Goal: Complete application form: Complete application form

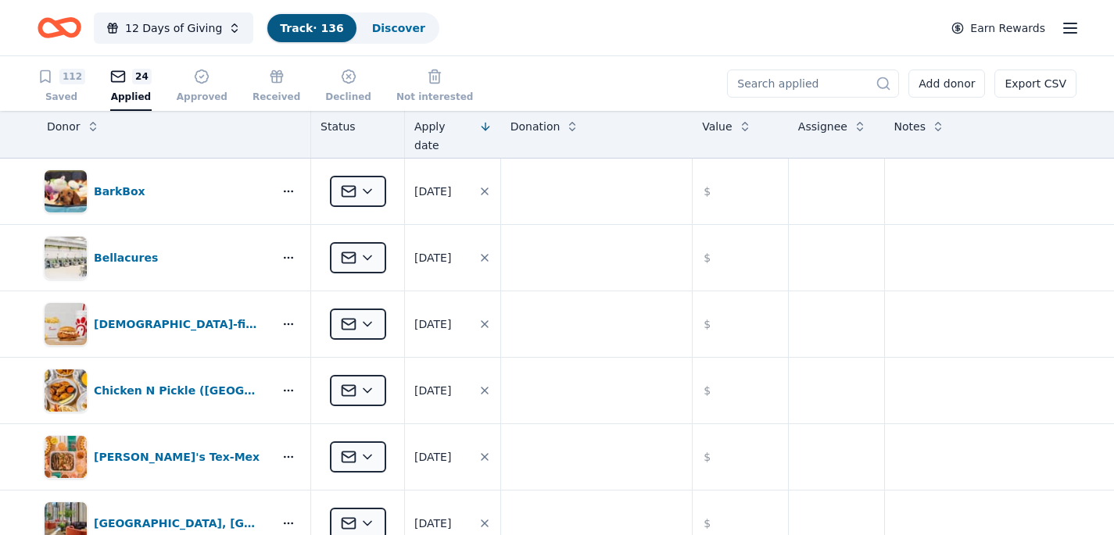
scroll to position [1309, 0]
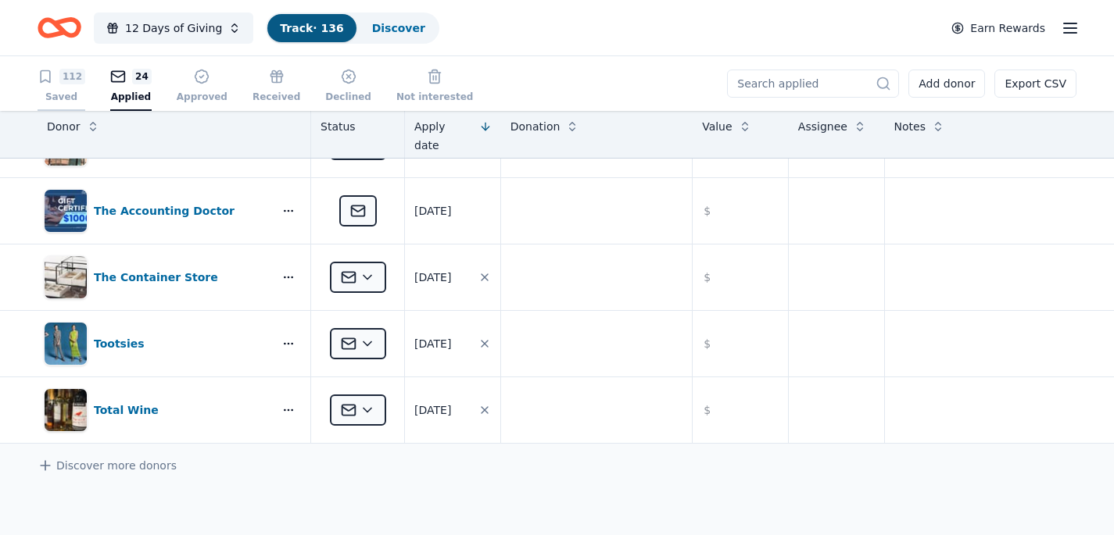
click at [62, 76] on div "112" at bounding box center [72, 77] width 26 height 16
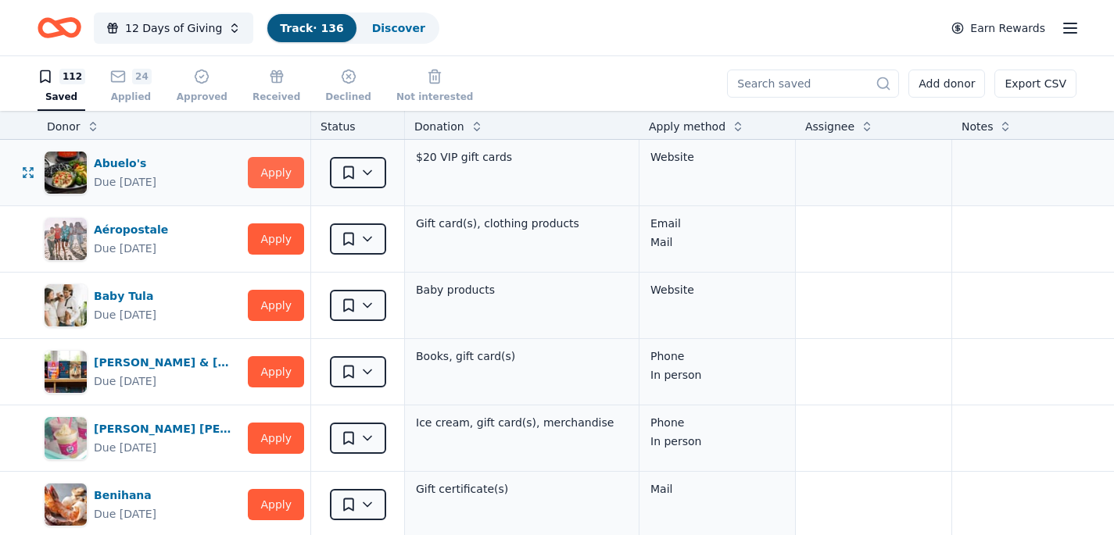
click at [265, 172] on button "Apply" at bounding box center [276, 172] width 56 height 31
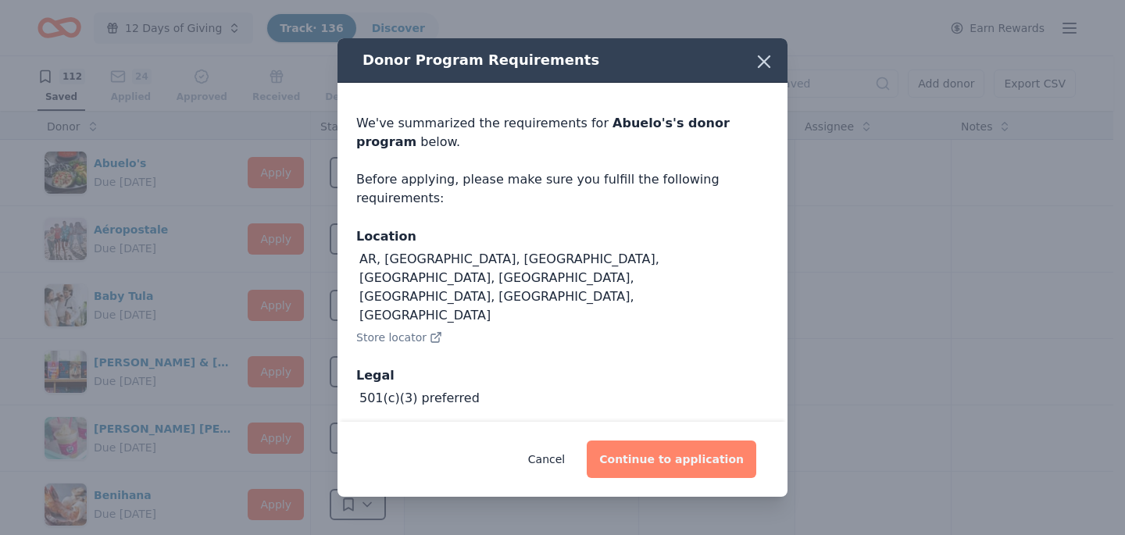
click at [646, 462] on button "Continue to application" at bounding box center [672, 460] width 170 height 38
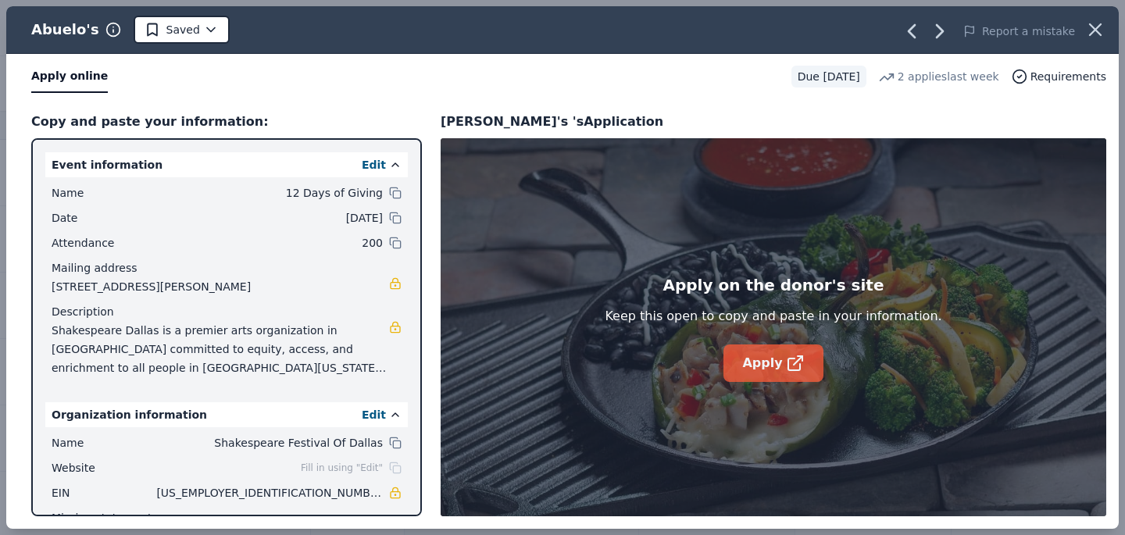
click at [761, 363] on link "Apply" at bounding box center [773, 364] width 99 height 38
click at [1094, 22] on icon "button" at bounding box center [1096, 30] width 22 height 22
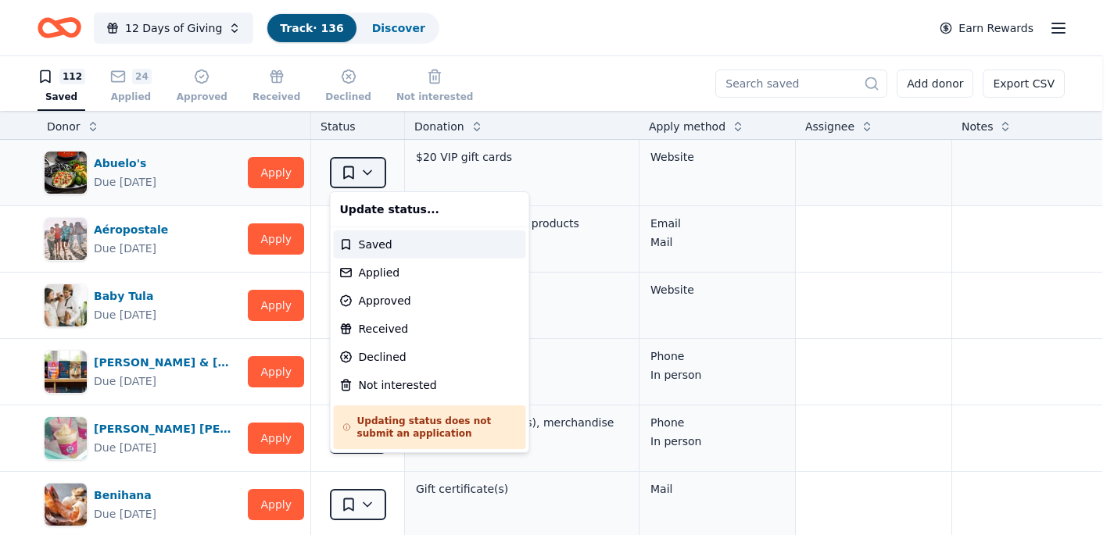
click at [367, 177] on html "12 Days of Giving Track · 136 Discover Earn Rewards 112 Saved 24 Applied Approv…" at bounding box center [557, 267] width 1114 height 535
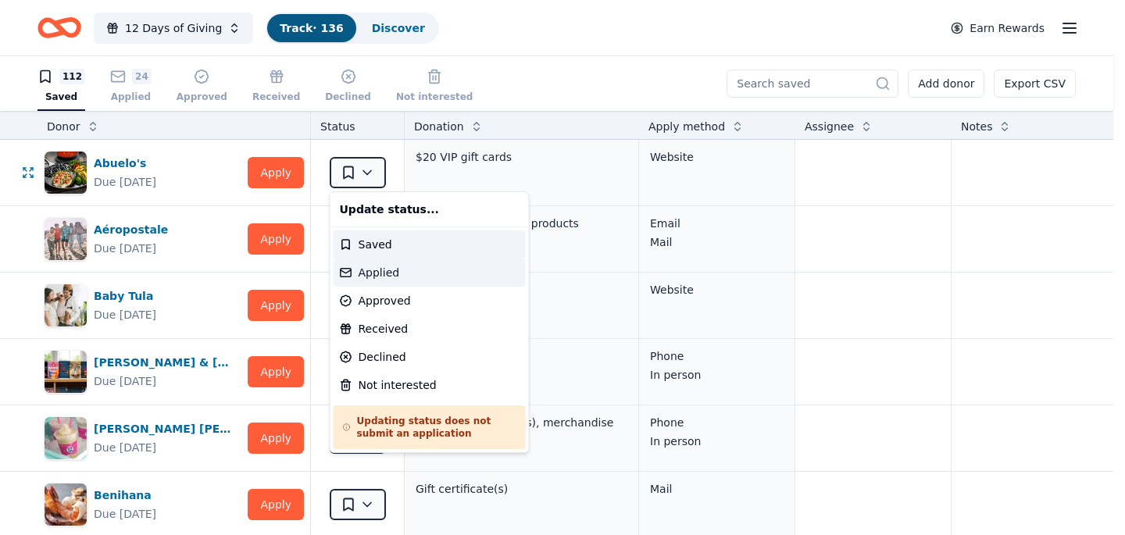
click at [369, 271] on div "Applied" at bounding box center [430, 273] width 192 height 28
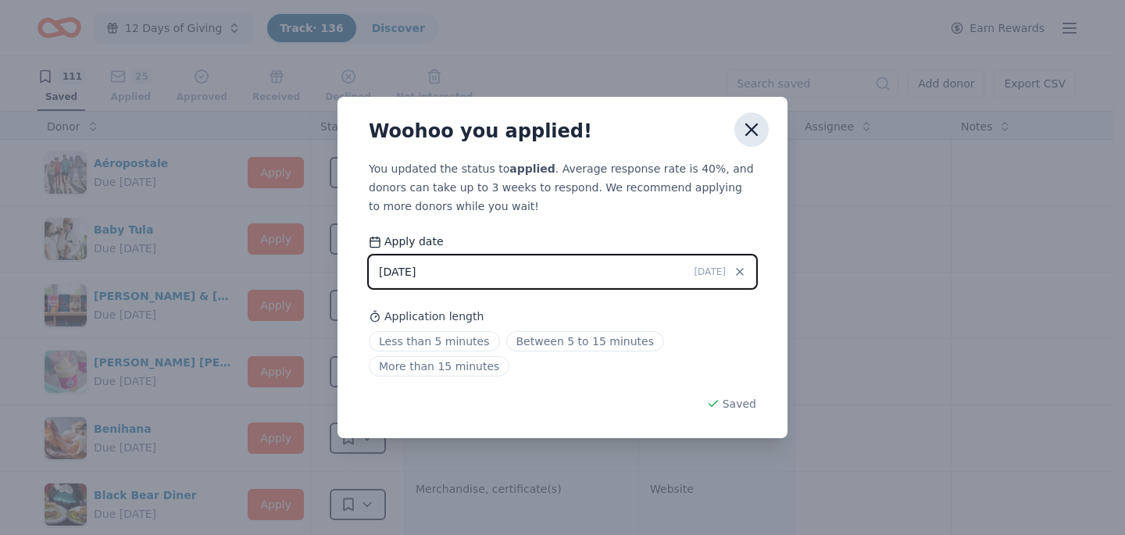
click at [755, 127] on icon "button" at bounding box center [752, 130] width 22 height 22
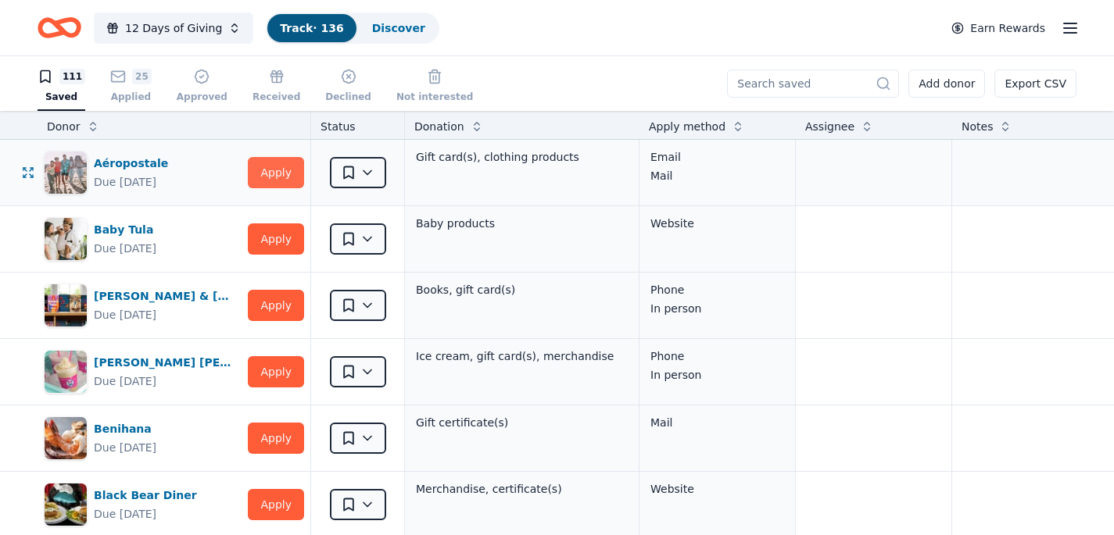
click at [277, 178] on button "Apply" at bounding box center [276, 172] width 56 height 31
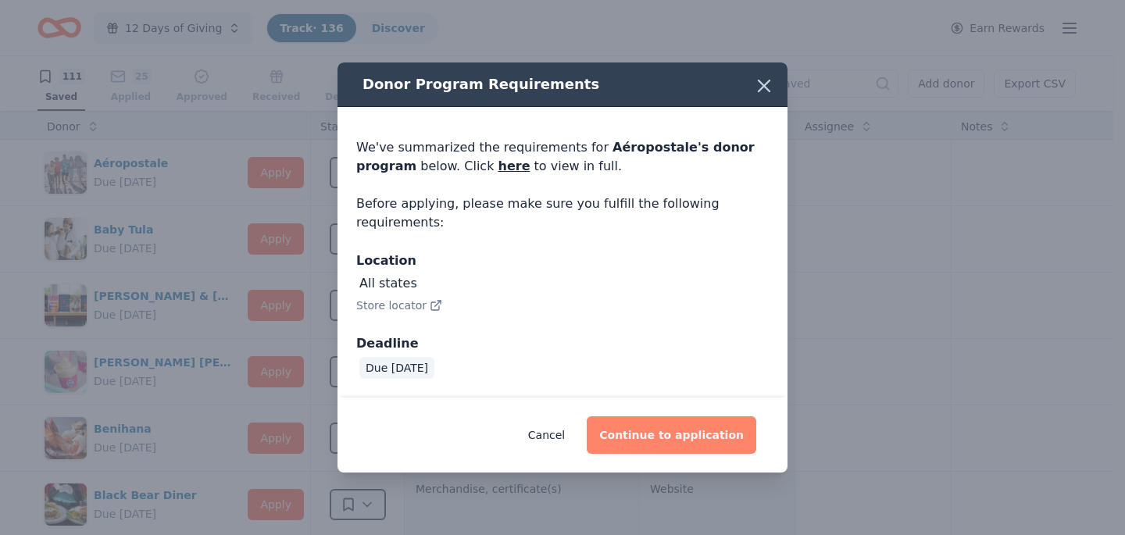
click at [646, 438] on button "Continue to application" at bounding box center [672, 436] width 170 height 38
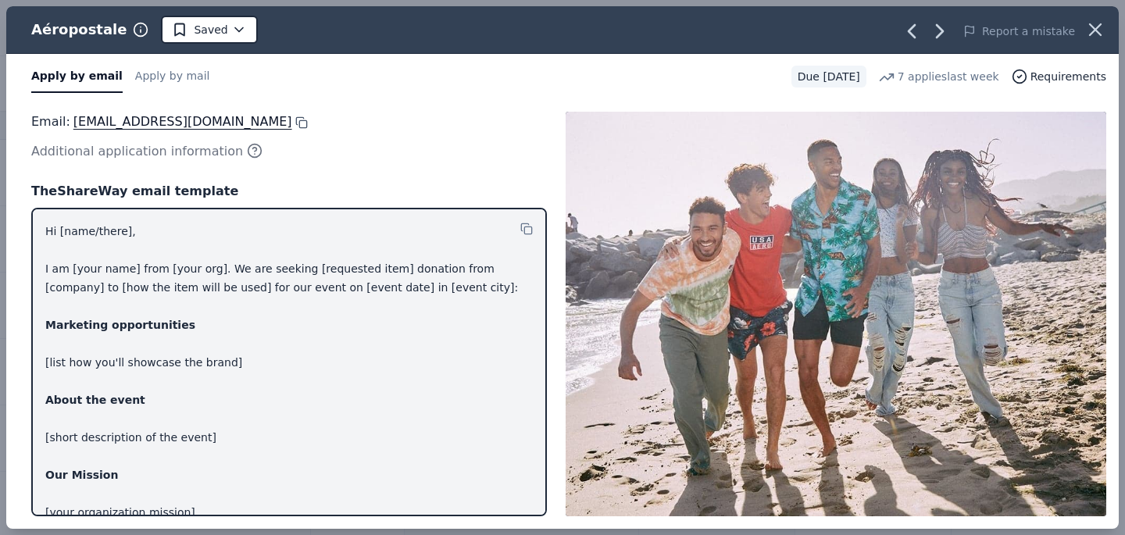
click at [308, 123] on button at bounding box center [300, 122] width 16 height 13
click at [1097, 27] on icon "button" at bounding box center [1095, 29] width 11 height 11
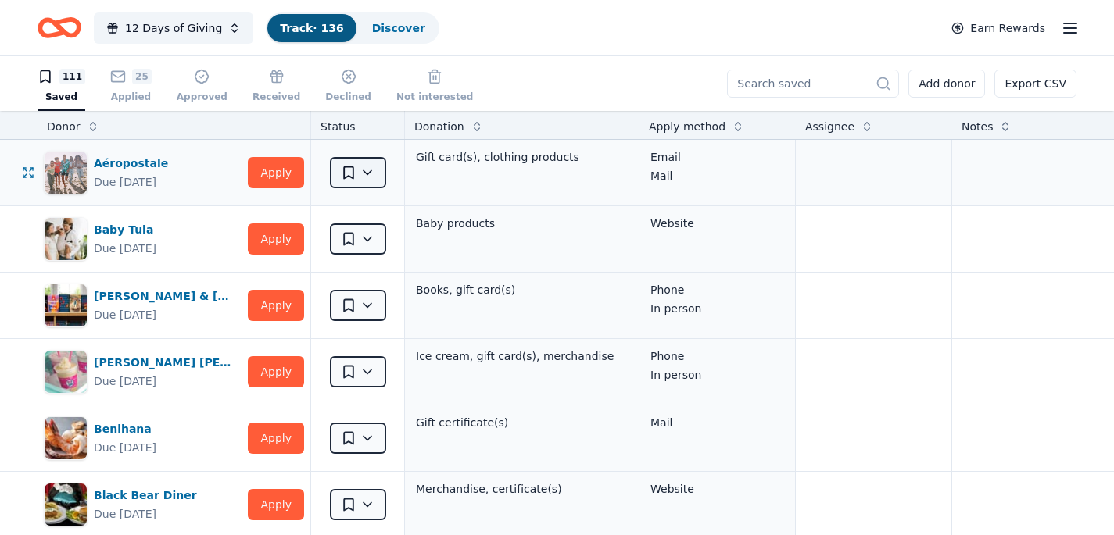
click at [363, 172] on html "12 Days of Giving Track · 136 Discover Earn Rewards 111 Saved 25 Applied Approv…" at bounding box center [557, 267] width 1114 height 535
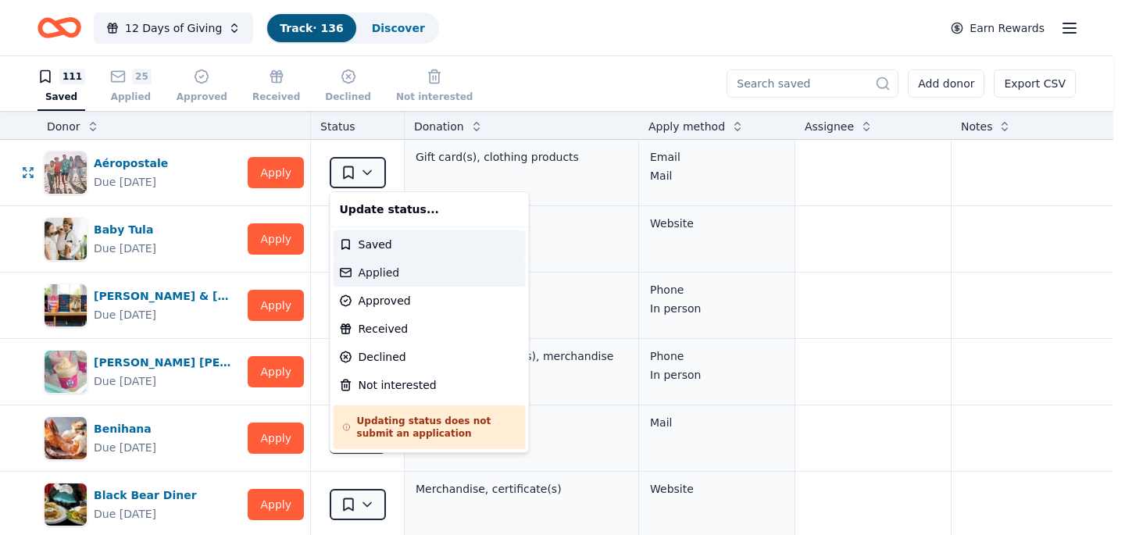
click at [377, 272] on div "Applied" at bounding box center [430, 273] width 192 height 28
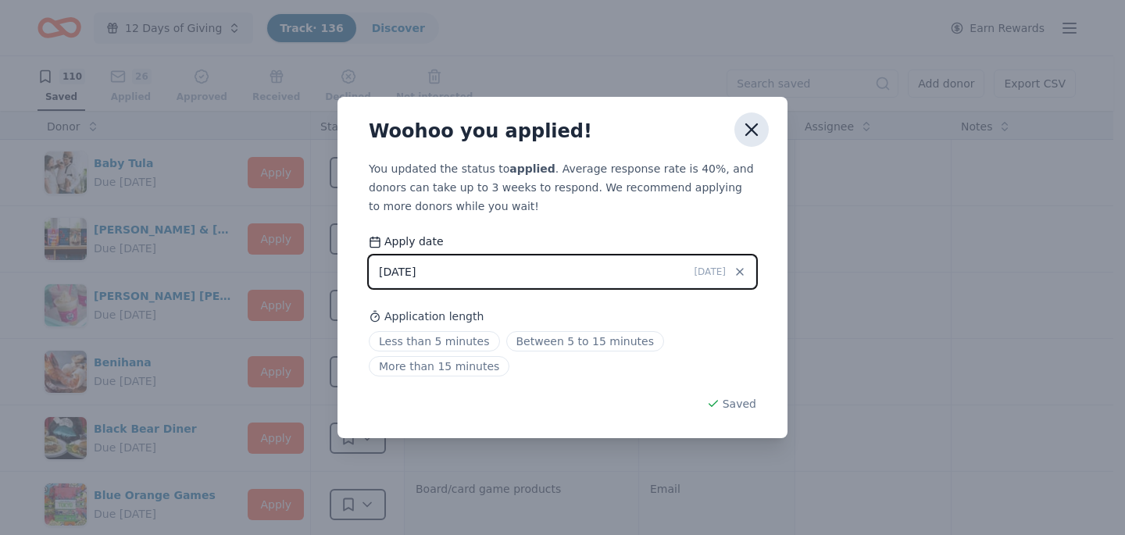
click at [751, 125] on icon "button" at bounding box center [752, 130] width 22 height 22
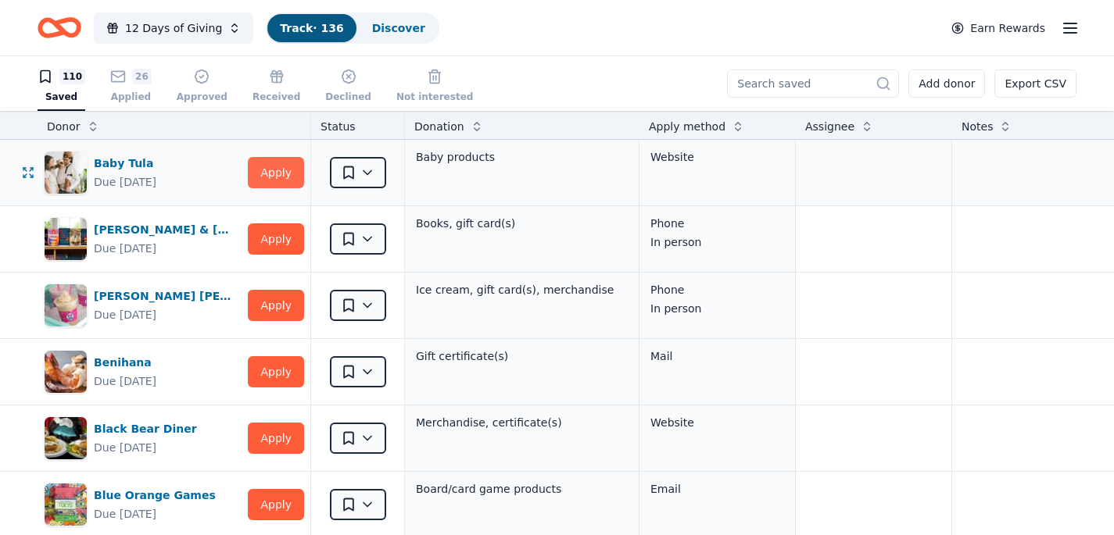
click at [284, 178] on button "Apply" at bounding box center [276, 172] width 56 height 31
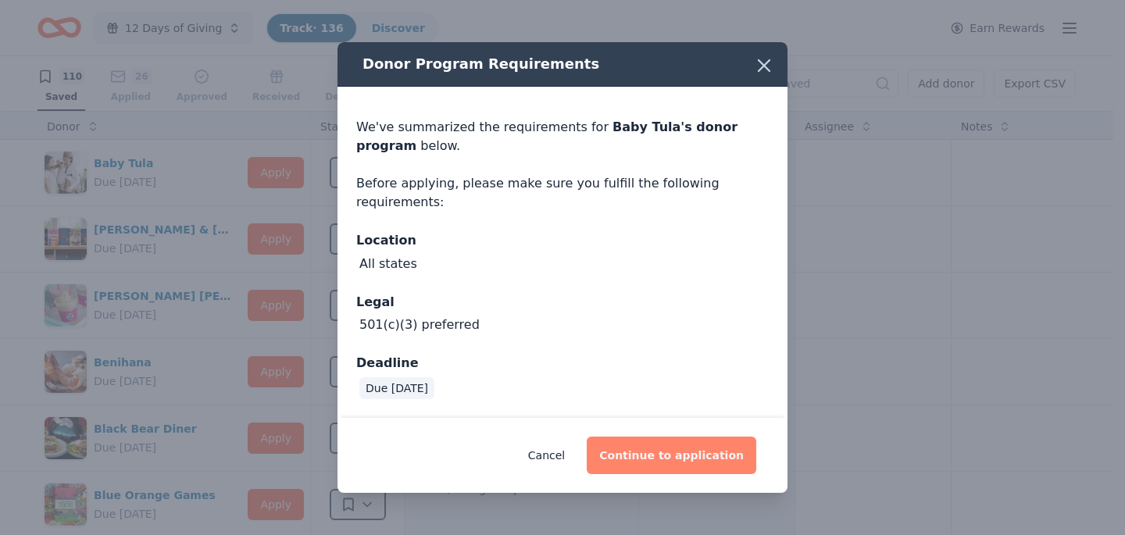
click at [685, 457] on button "Continue to application" at bounding box center [672, 456] width 170 height 38
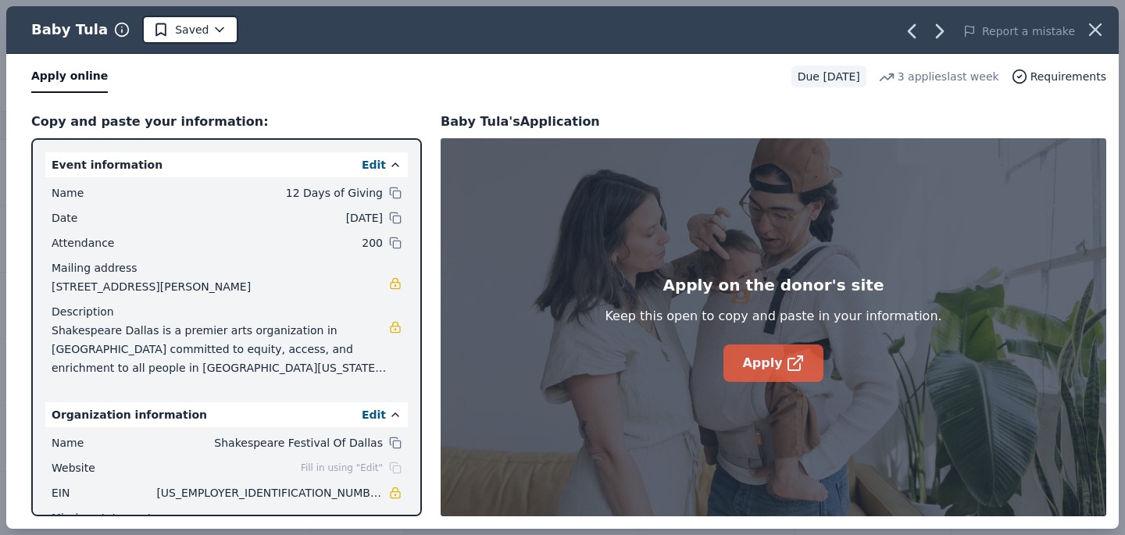
click at [772, 367] on link "Apply" at bounding box center [773, 364] width 99 height 38
click at [1099, 29] on icon "button" at bounding box center [1096, 30] width 22 height 22
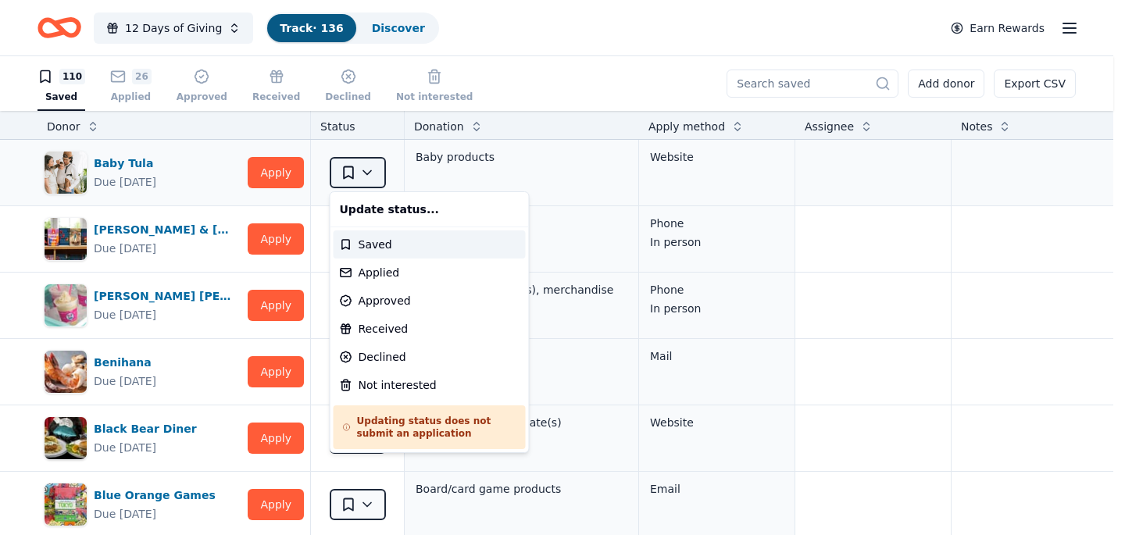
click at [366, 176] on html "12 Days of Giving Track · 136 Discover Earn Rewards 110 Saved 26 Applied Approv…" at bounding box center [562, 267] width 1125 height 535
click at [382, 274] on div "Applied" at bounding box center [430, 273] width 192 height 28
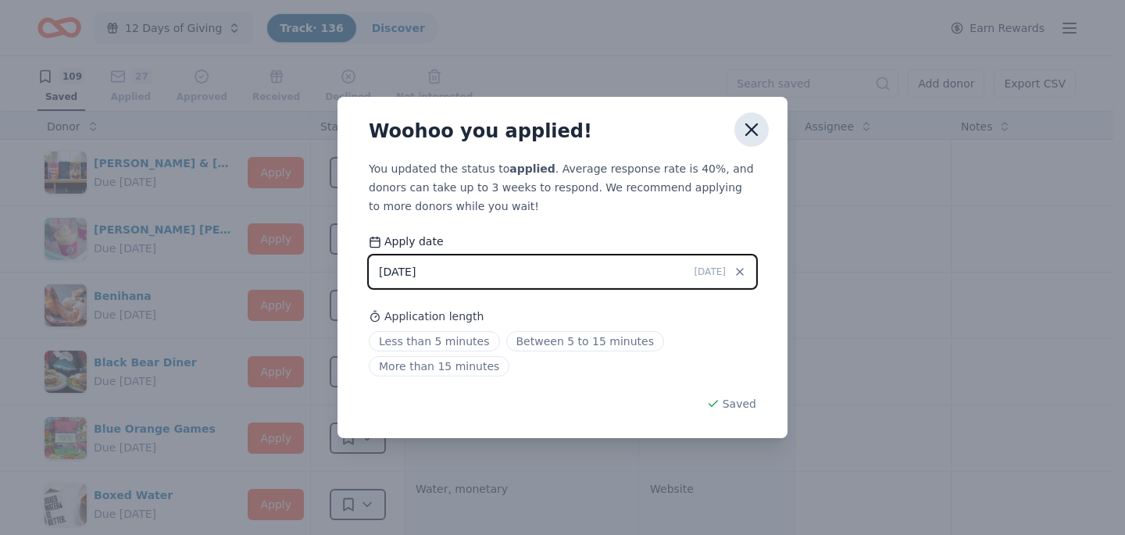
click at [756, 128] on icon "button" at bounding box center [752, 130] width 22 height 22
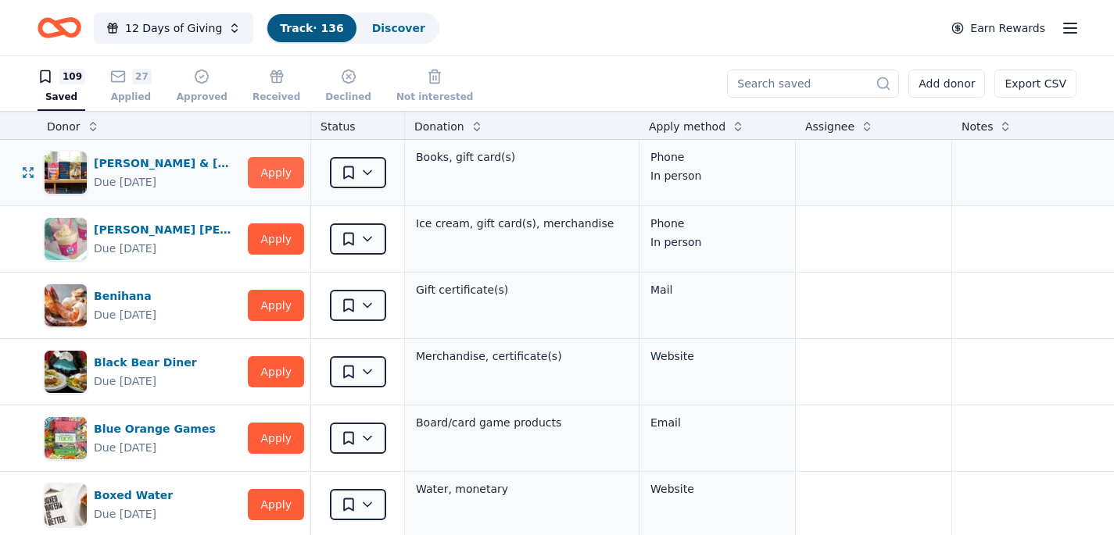
click at [285, 172] on button "Apply" at bounding box center [276, 172] width 56 height 31
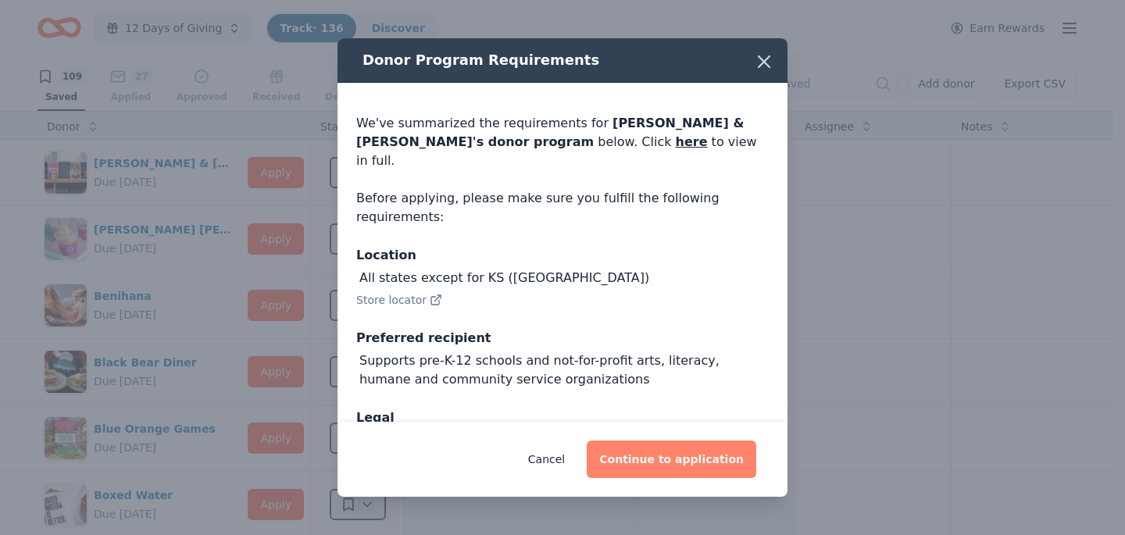
click at [700, 459] on button "Continue to application" at bounding box center [672, 460] width 170 height 38
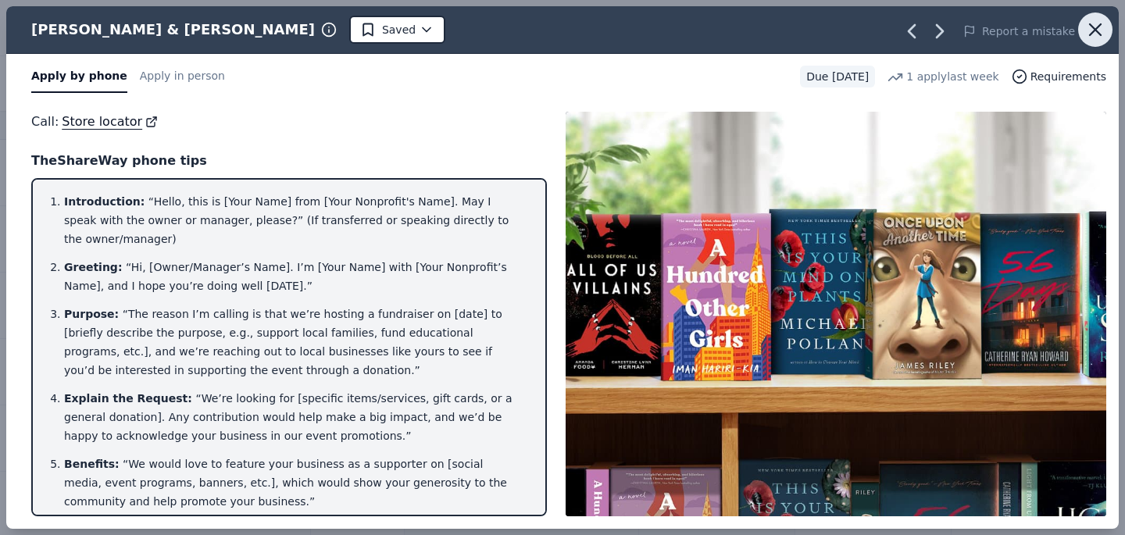
click at [1096, 30] on icon "button" at bounding box center [1095, 29] width 11 height 11
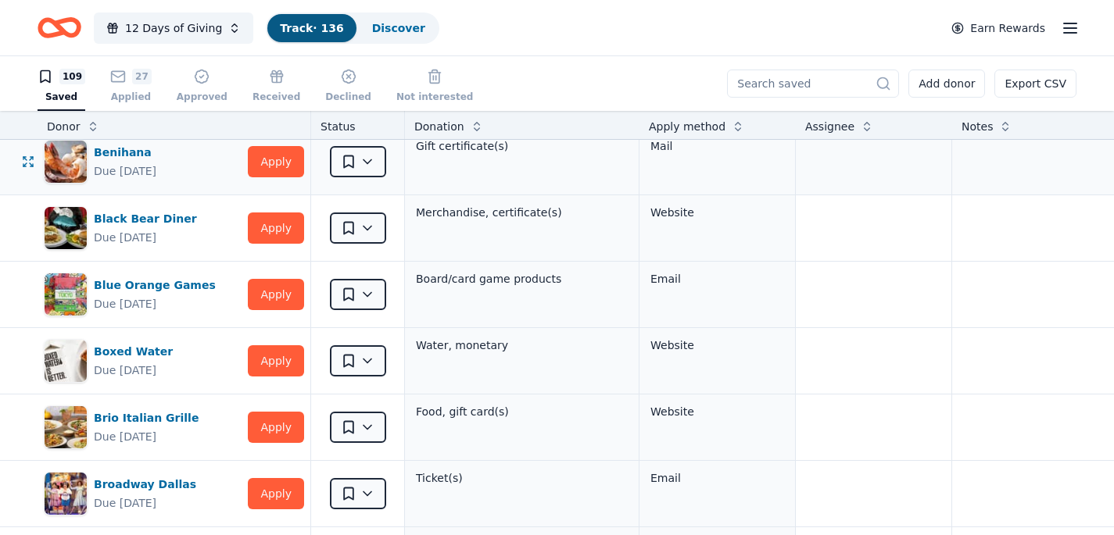
scroll to position [149, 0]
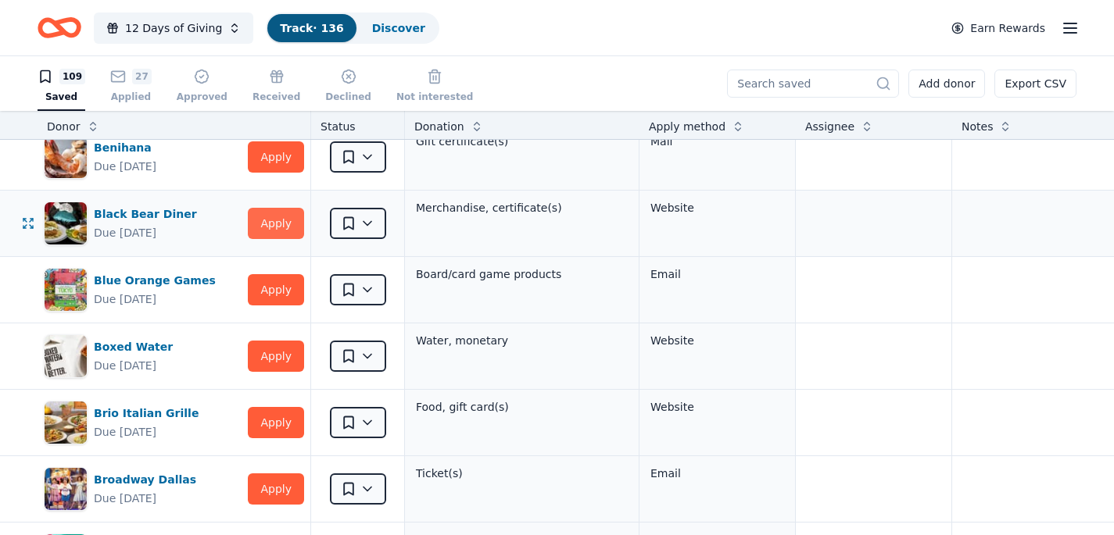
click at [277, 221] on button "Apply" at bounding box center [276, 223] width 56 height 31
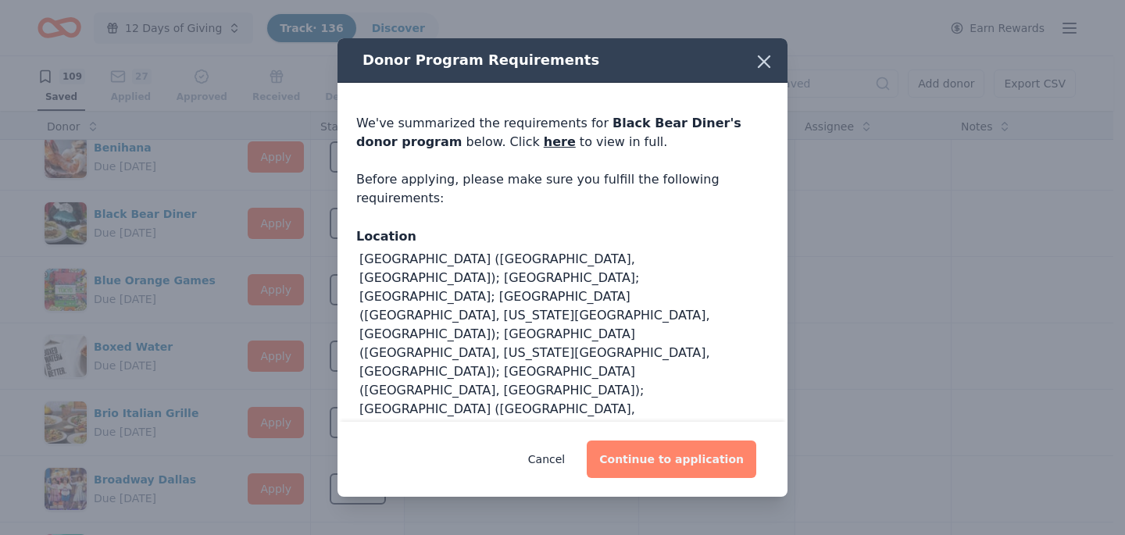
click at [676, 467] on button "Continue to application" at bounding box center [672, 460] width 170 height 38
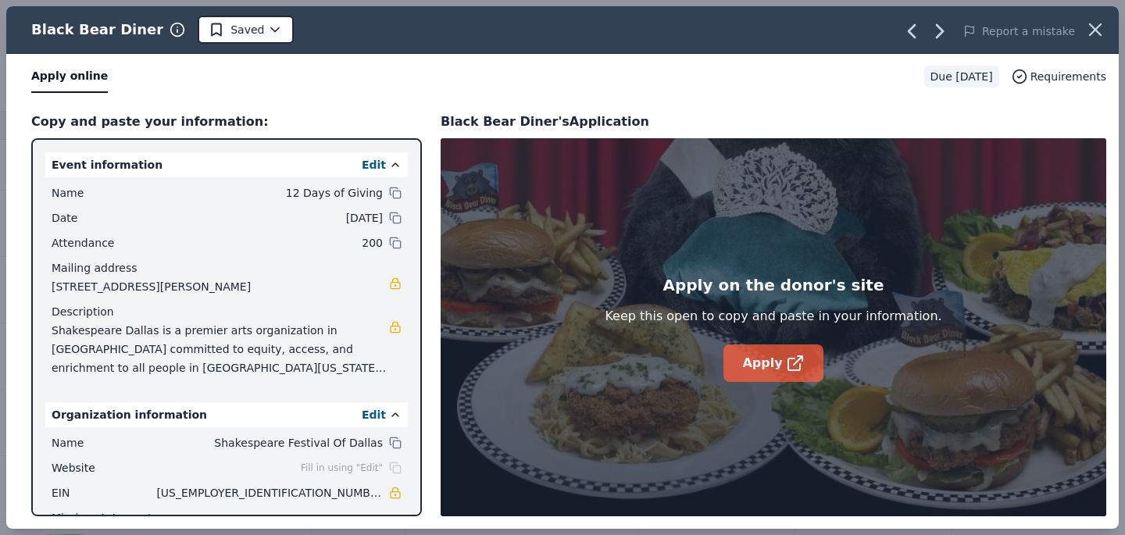
click at [763, 373] on link "Apply" at bounding box center [773, 364] width 99 height 38
click at [1101, 28] on icon "button" at bounding box center [1096, 30] width 22 height 22
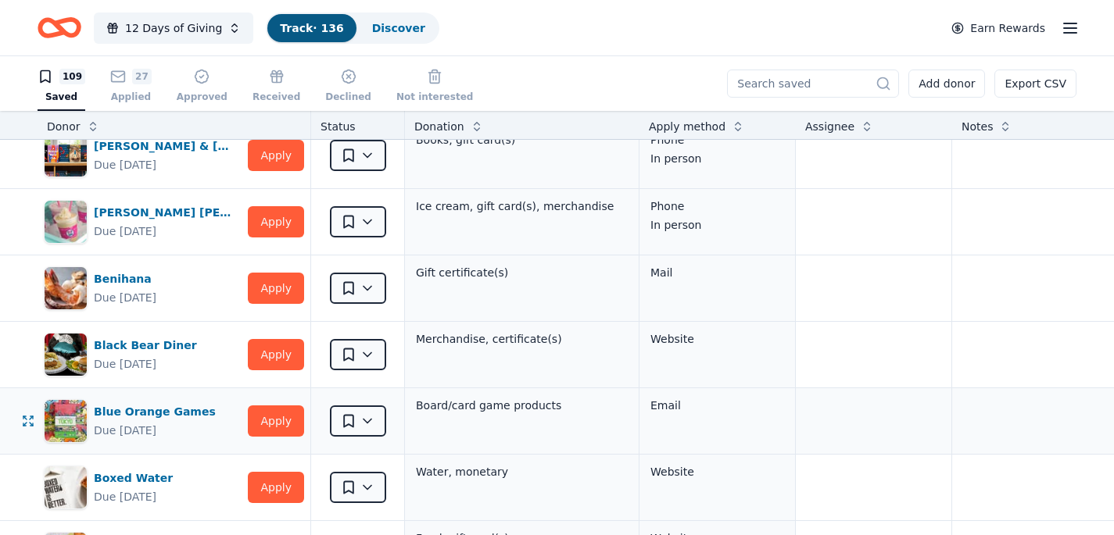
scroll to position [20, 0]
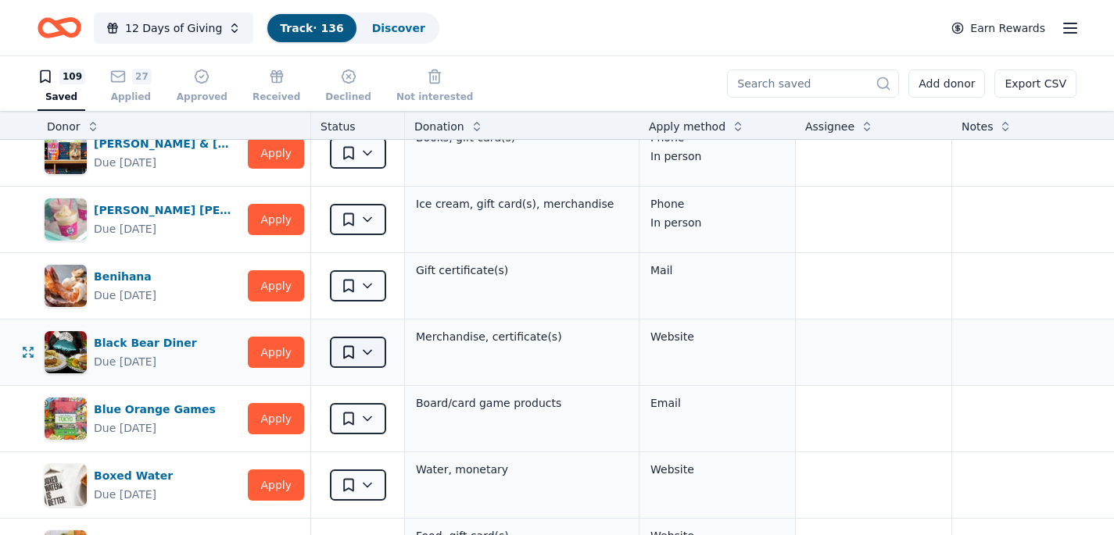
click at [364, 349] on html "12 Days of Giving Track · 136 Discover Earn Rewards 109 Saved 27 Applied Approv…" at bounding box center [557, 267] width 1114 height 535
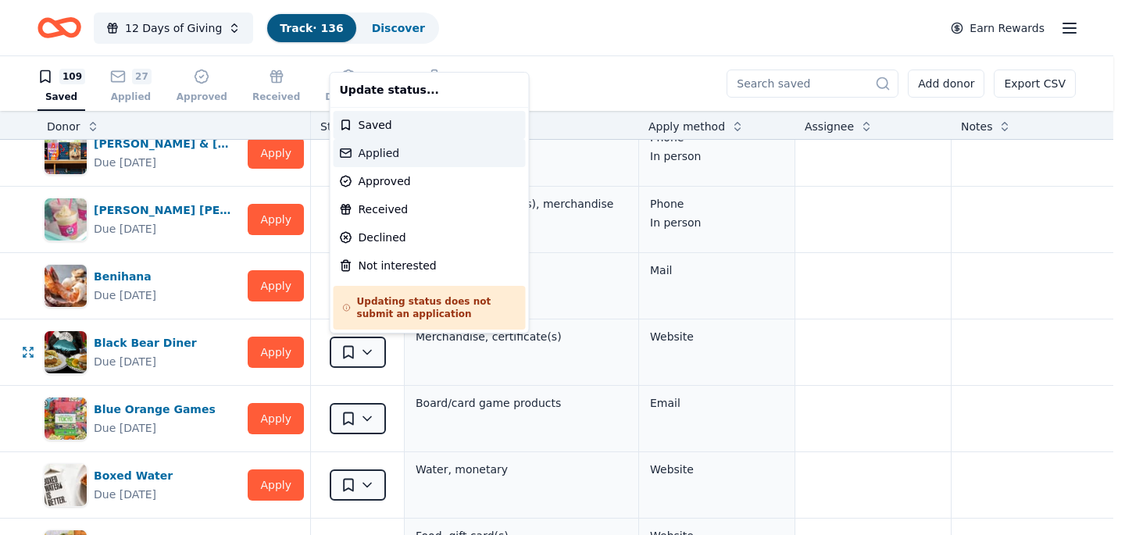
click at [407, 157] on div "Applied" at bounding box center [430, 153] width 192 height 28
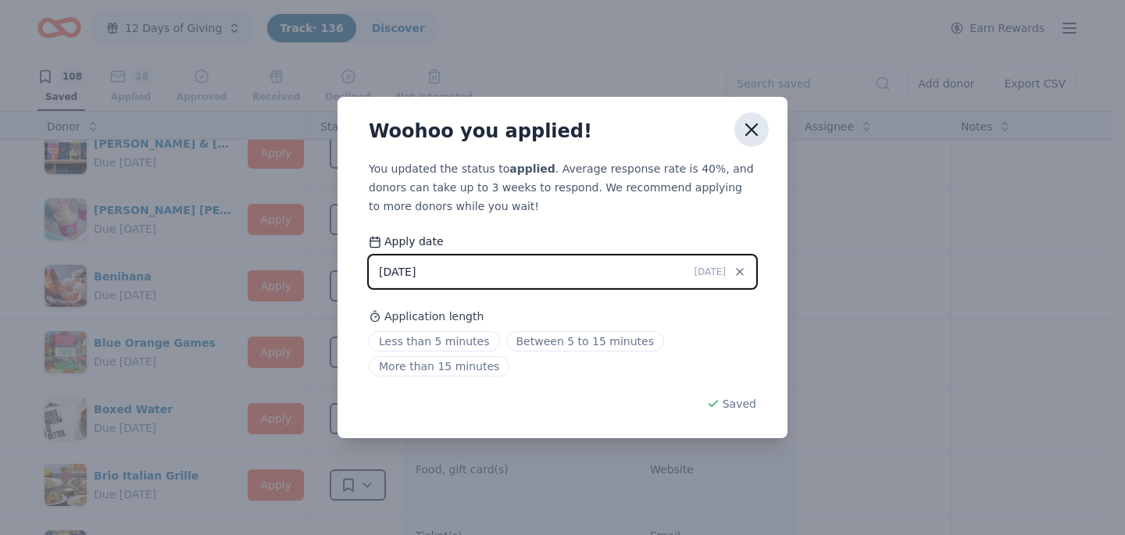
click at [755, 131] on icon "button" at bounding box center [751, 129] width 11 height 11
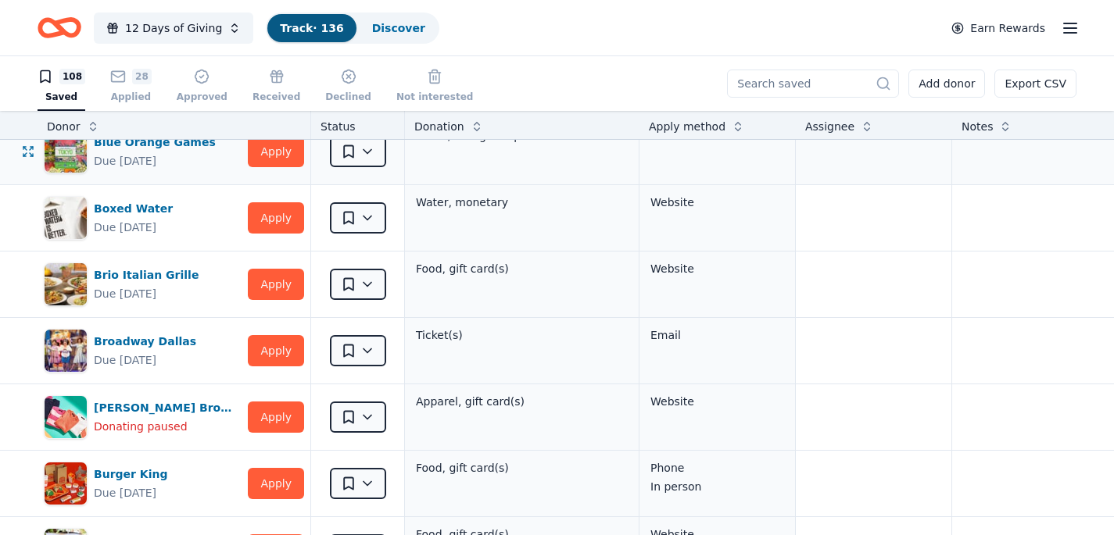
scroll to position [221, 0]
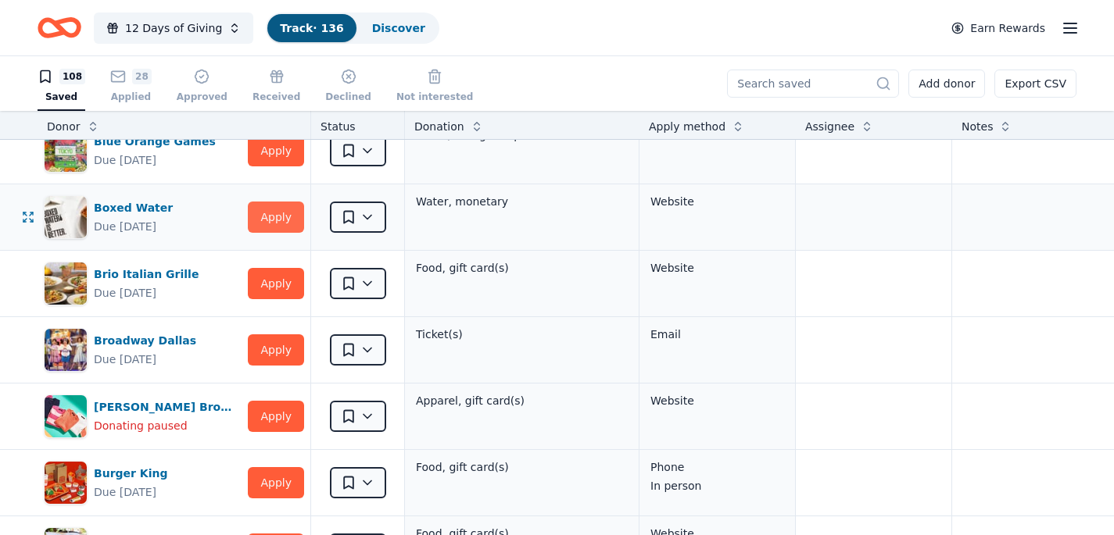
click at [288, 220] on button "Apply" at bounding box center [276, 217] width 56 height 31
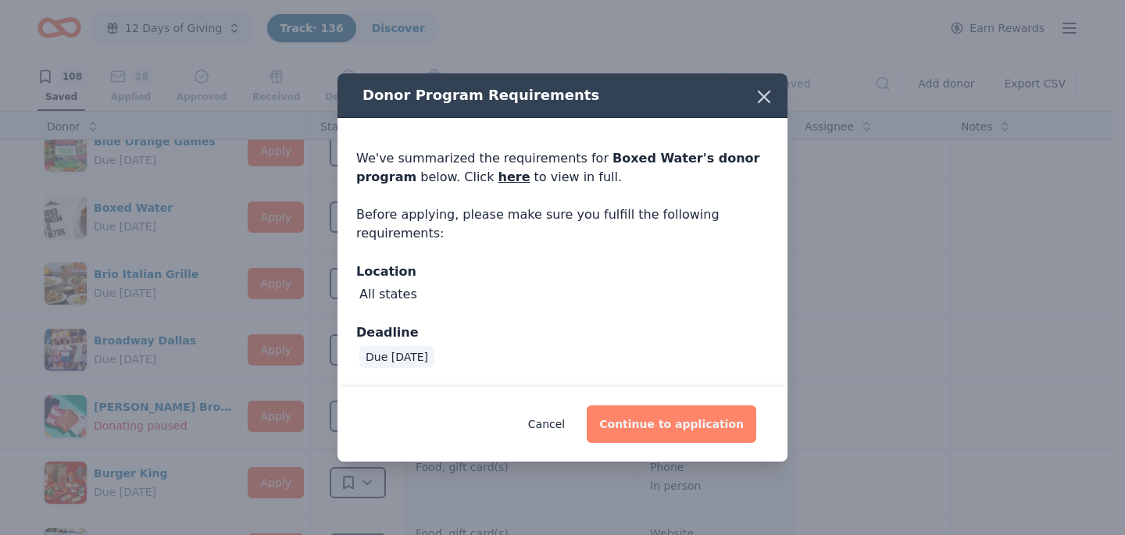
click at [655, 430] on button "Continue to application" at bounding box center [672, 425] width 170 height 38
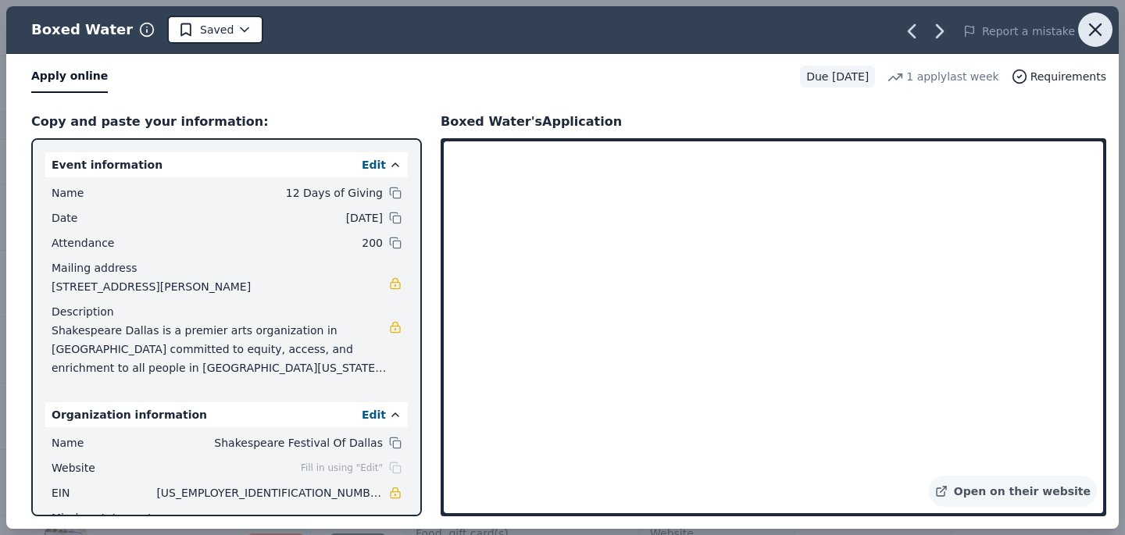
click at [1096, 27] on icon "button" at bounding box center [1095, 29] width 11 height 11
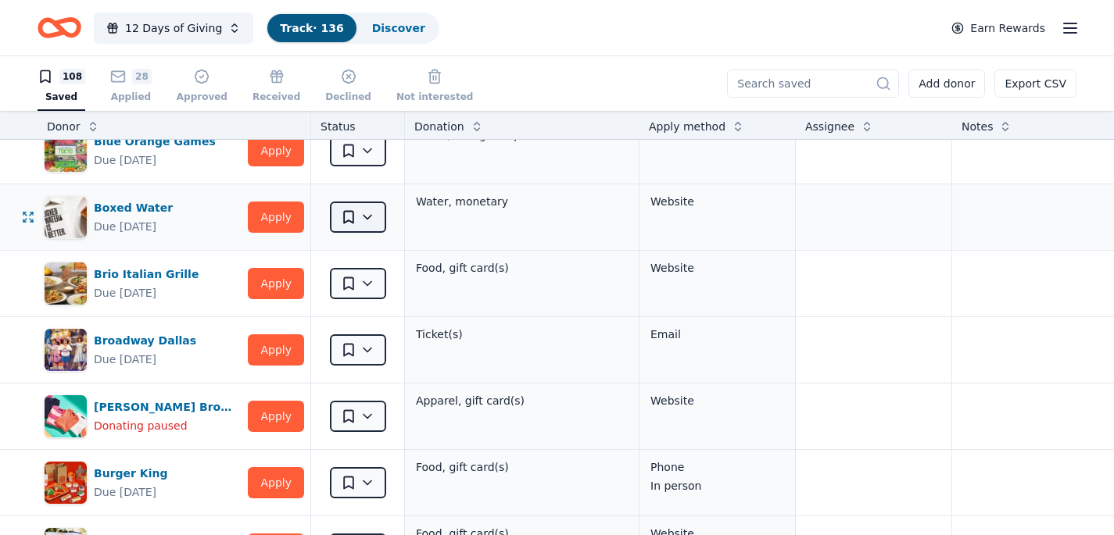
click at [369, 212] on html "12 Days of Giving Track · 136 Discover Earn Rewards 108 Saved 28 Applied Approv…" at bounding box center [557, 267] width 1114 height 535
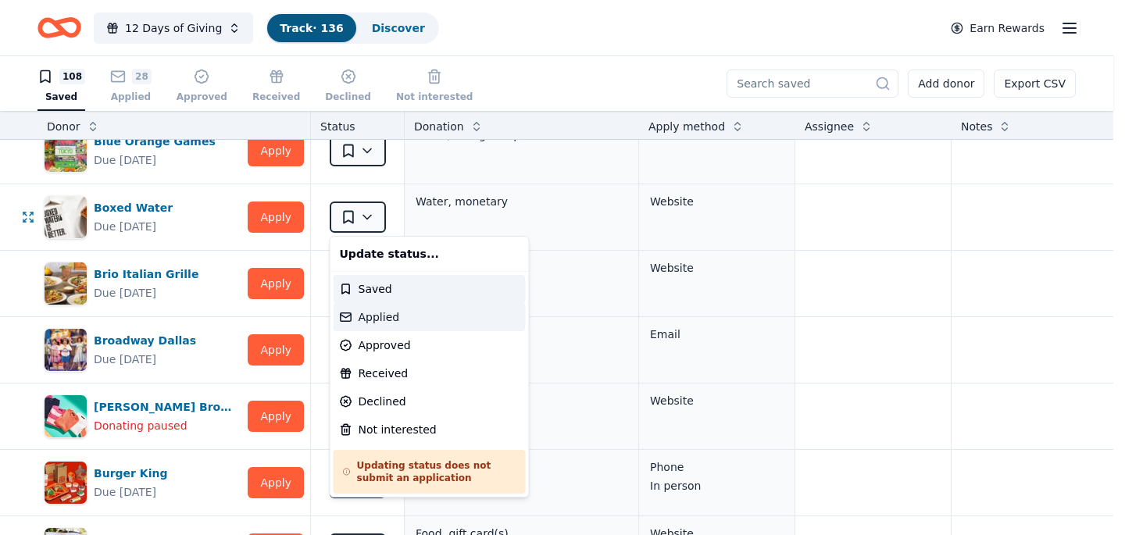
click at [382, 316] on div "Applied" at bounding box center [430, 317] width 192 height 28
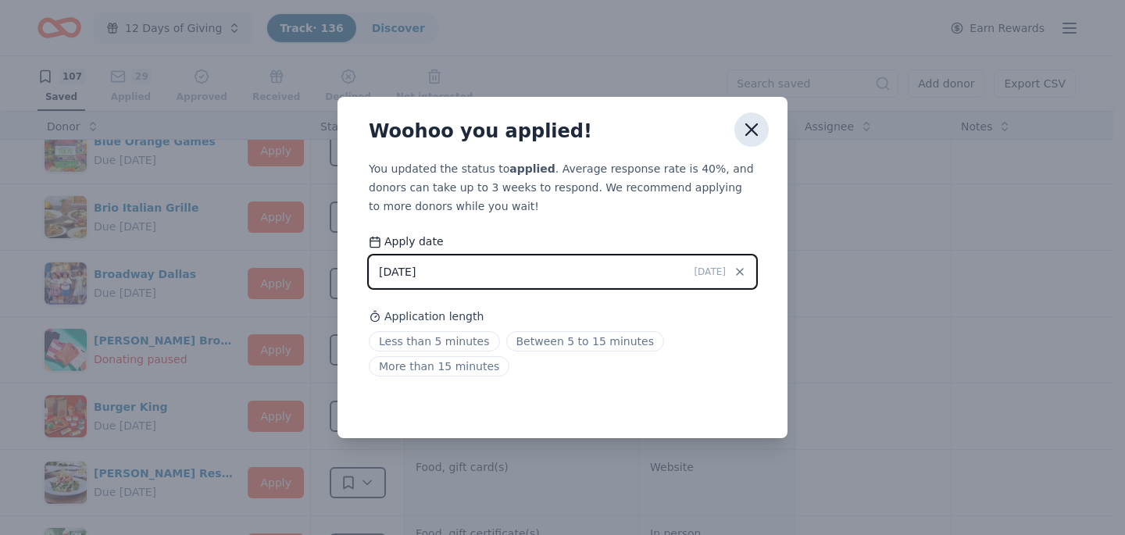
click at [755, 131] on icon "button" at bounding box center [752, 130] width 22 height 22
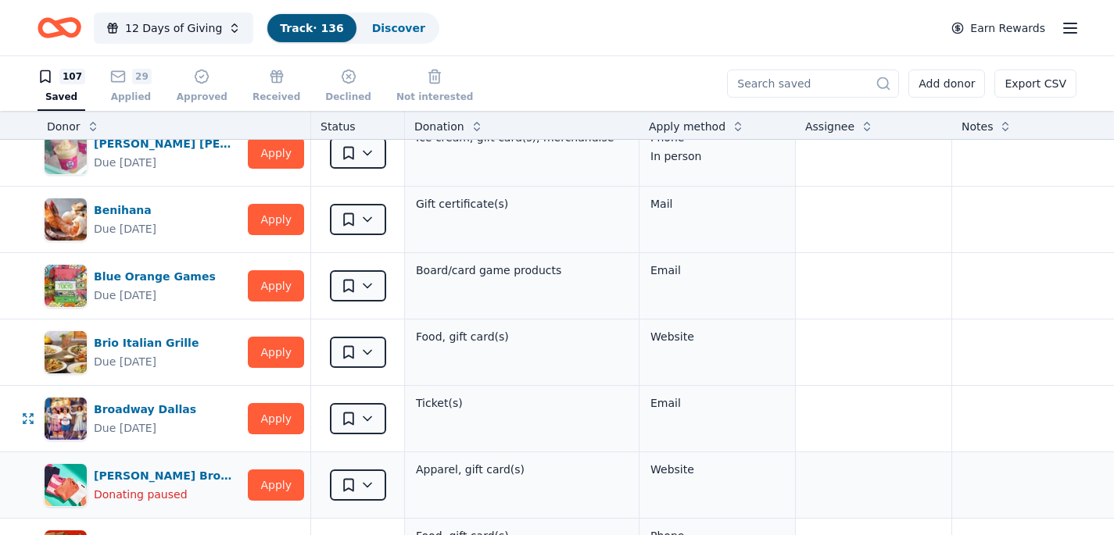
scroll to position [88, 0]
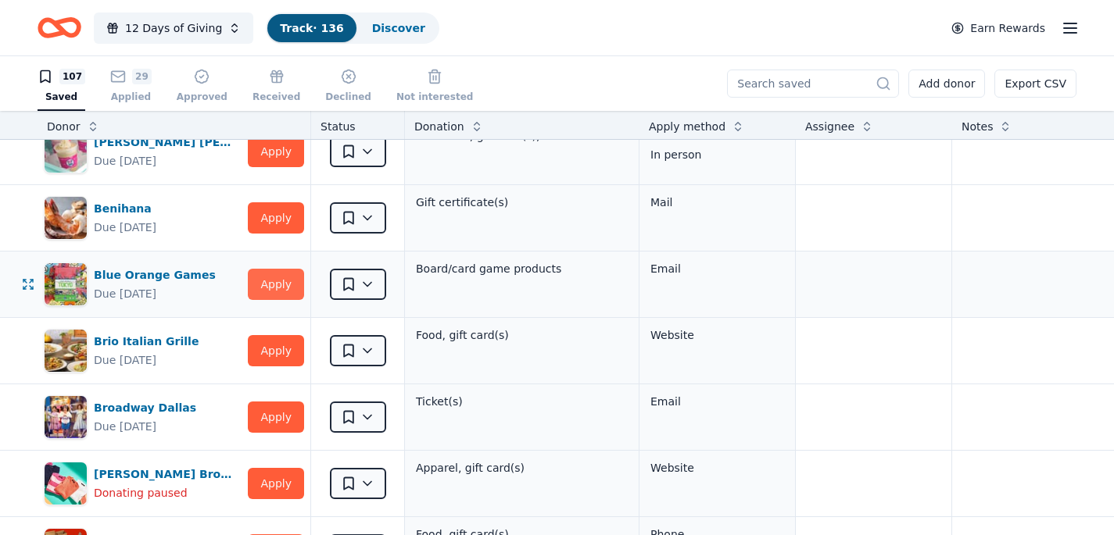
click at [280, 285] on button "Apply" at bounding box center [276, 284] width 56 height 31
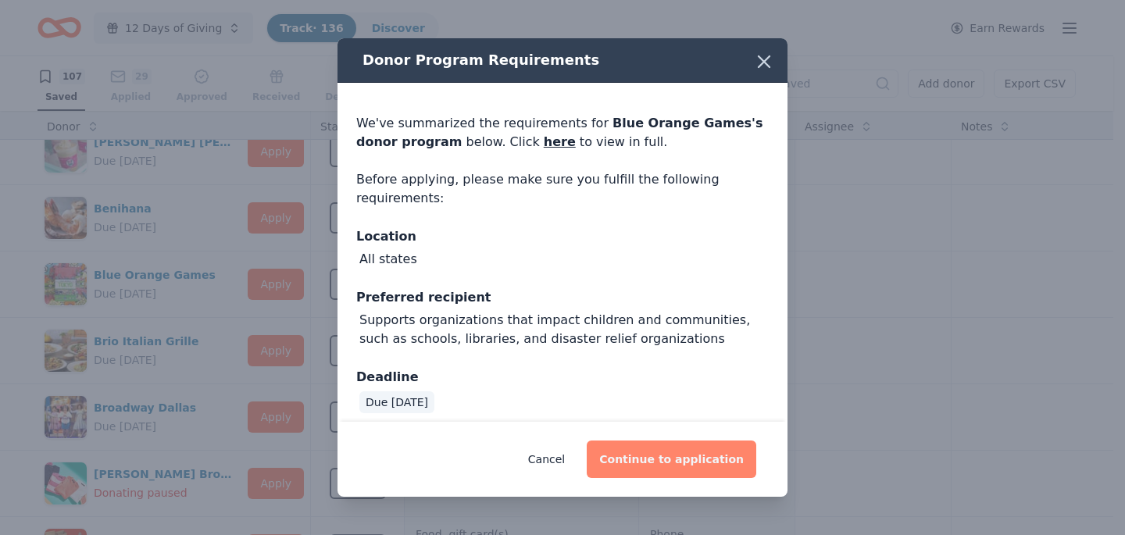
click at [701, 462] on button "Continue to application" at bounding box center [672, 460] width 170 height 38
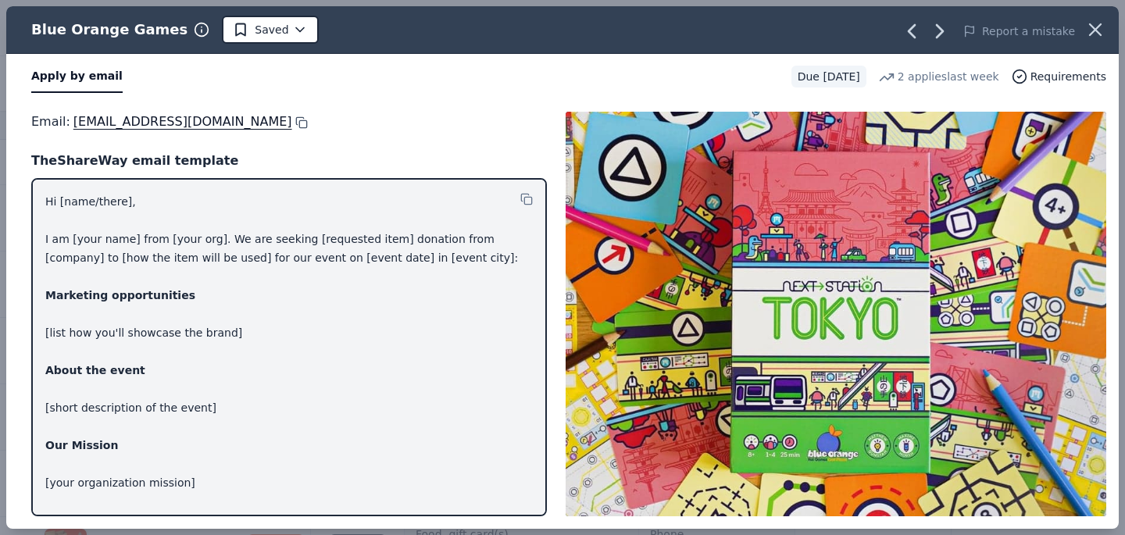
click at [292, 123] on button at bounding box center [300, 122] width 16 height 13
click at [1101, 32] on icon "button" at bounding box center [1096, 30] width 22 height 22
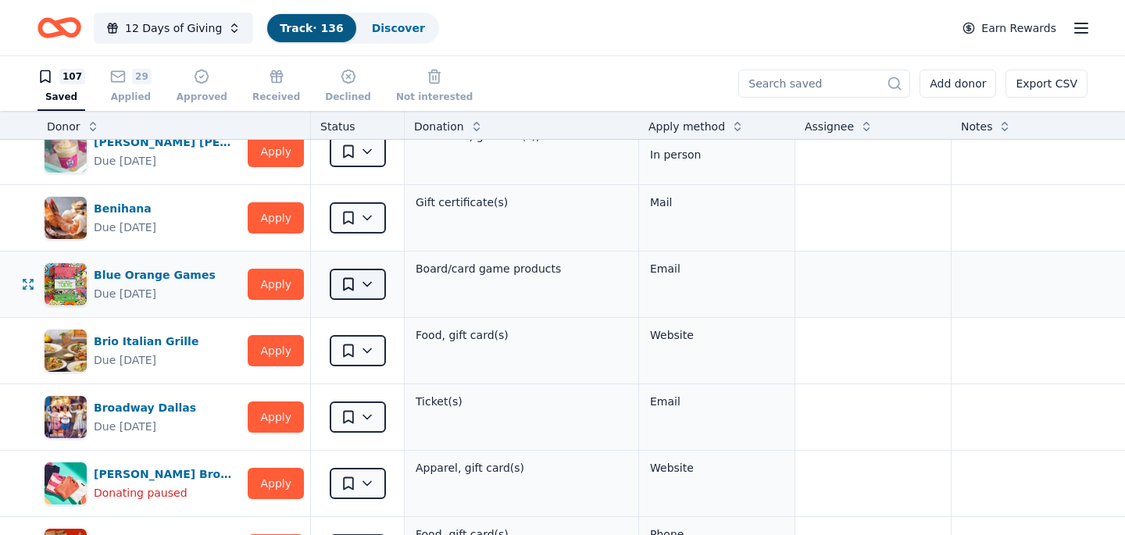
click at [368, 283] on html "12 Days of Giving Track · 136 Discover Earn Rewards 107 Saved 29 Applied Approv…" at bounding box center [562, 267] width 1125 height 535
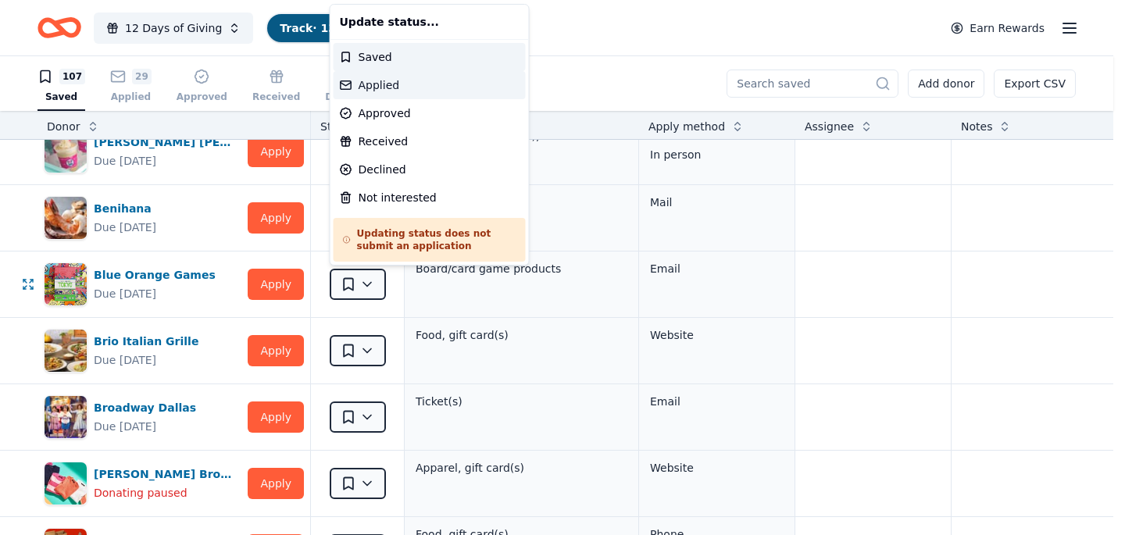
click at [397, 87] on div "Applied" at bounding box center [430, 85] width 192 height 28
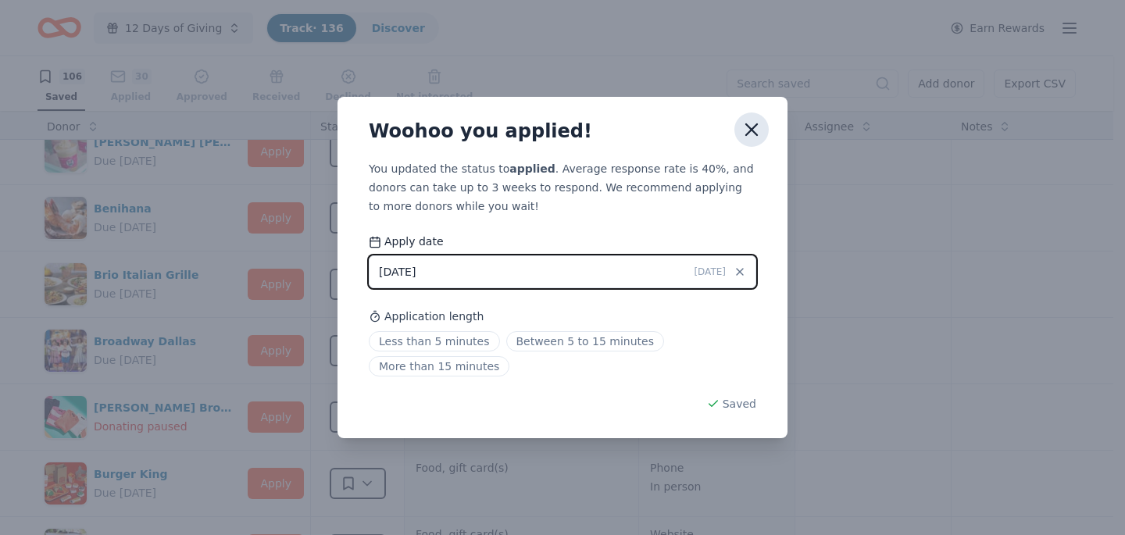
click at [745, 127] on icon "button" at bounding box center [752, 130] width 22 height 22
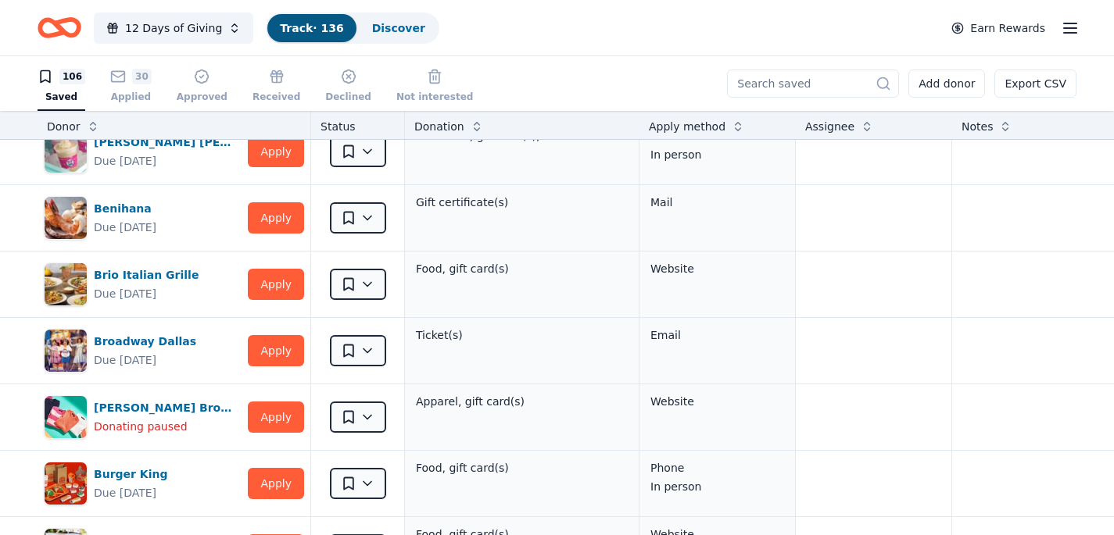
click at [561, 64] on div "106 Saved 30 Applied Approved Received Declined Not interested Add donor Export…" at bounding box center [557, 83] width 1039 height 55
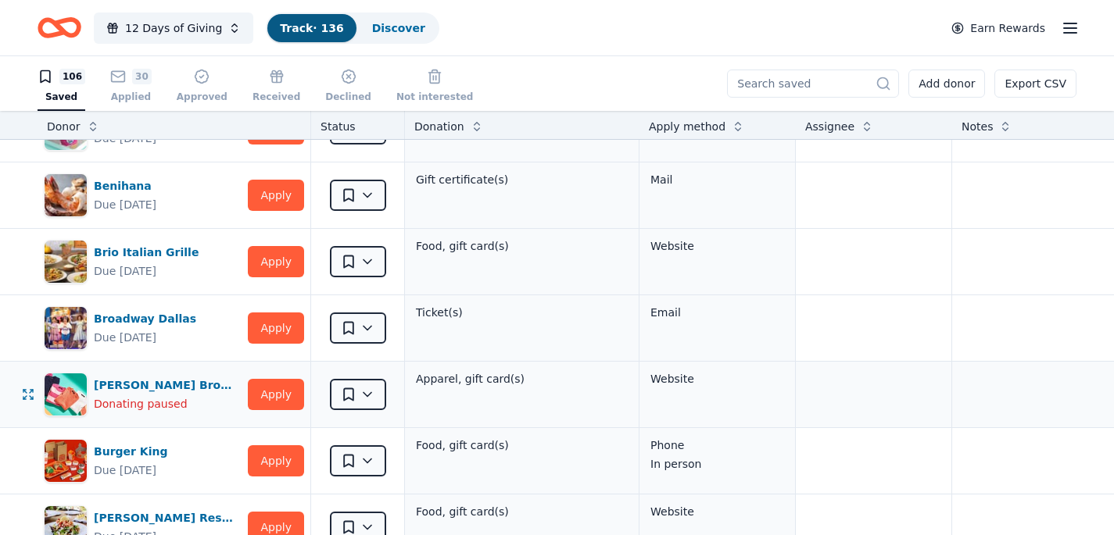
scroll to position [109, 0]
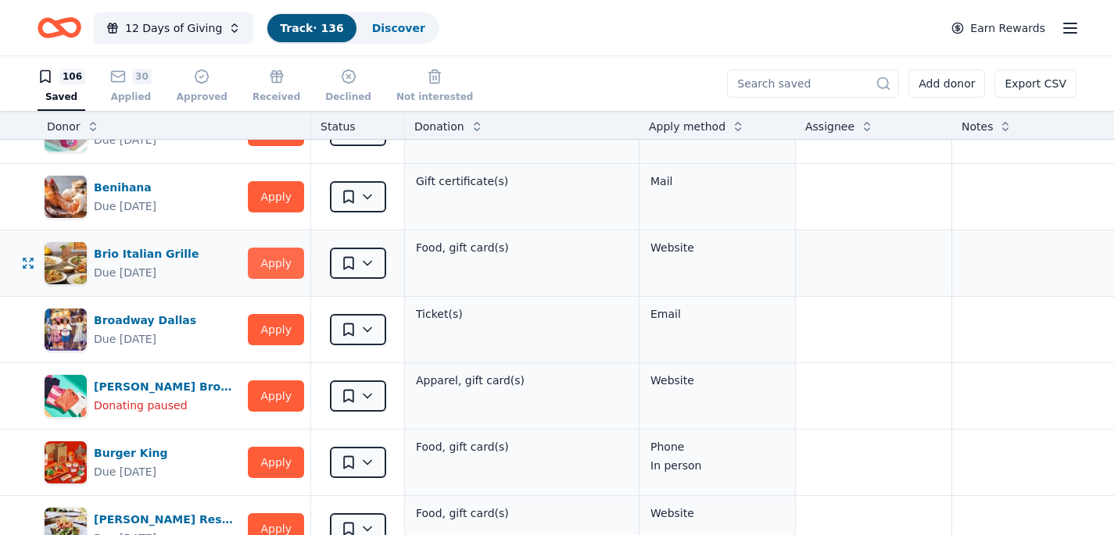
click at [288, 265] on button "Apply" at bounding box center [276, 263] width 56 height 31
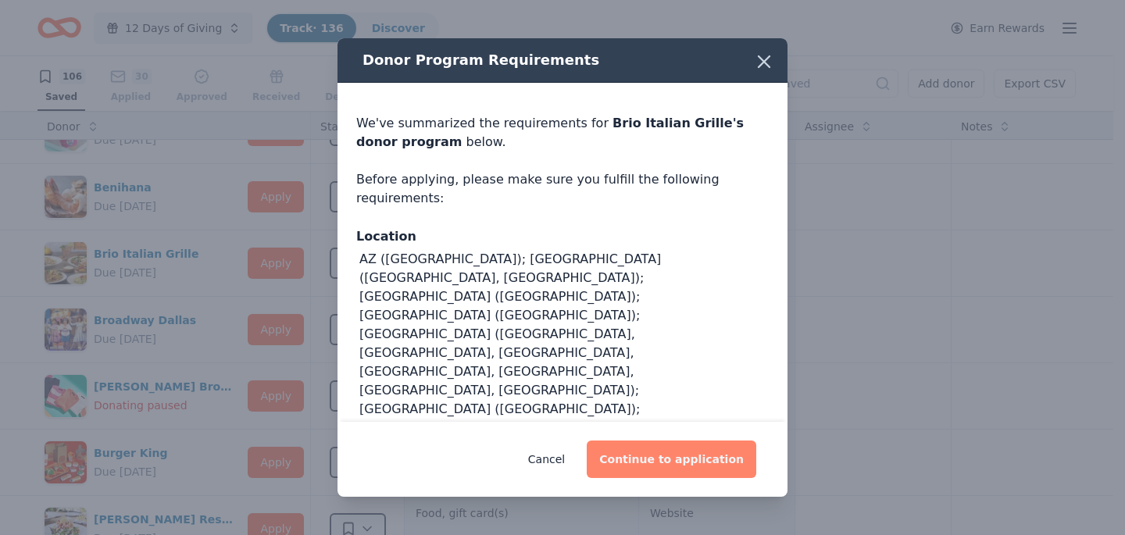
click at [678, 468] on button "Continue to application" at bounding box center [672, 460] width 170 height 38
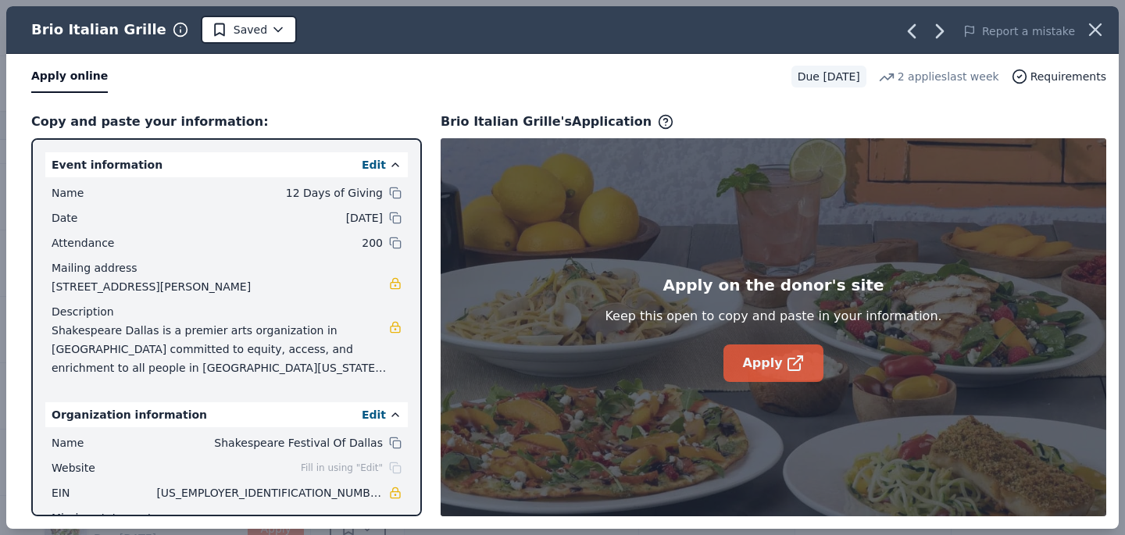
click at [777, 365] on link "Apply" at bounding box center [773, 364] width 99 height 38
click at [1089, 25] on icon "button" at bounding box center [1096, 30] width 22 height 22
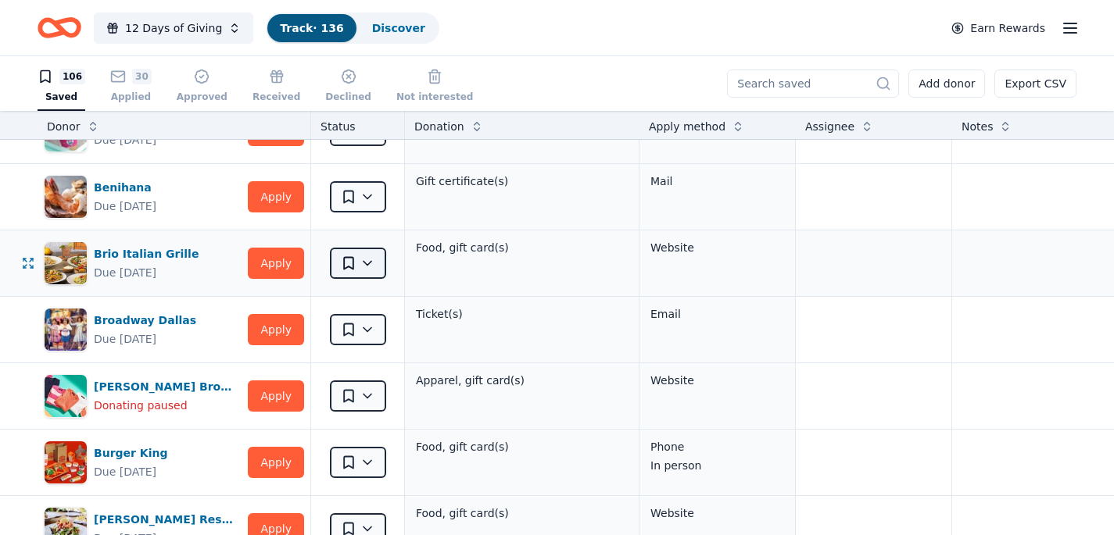
click at [360, 255] on html "12 Days of Giving Track · 136 Discover Earn Rewards 106 Saved 30 Applied Approv…" at bounding box center [557, 267] width 1114 height 535
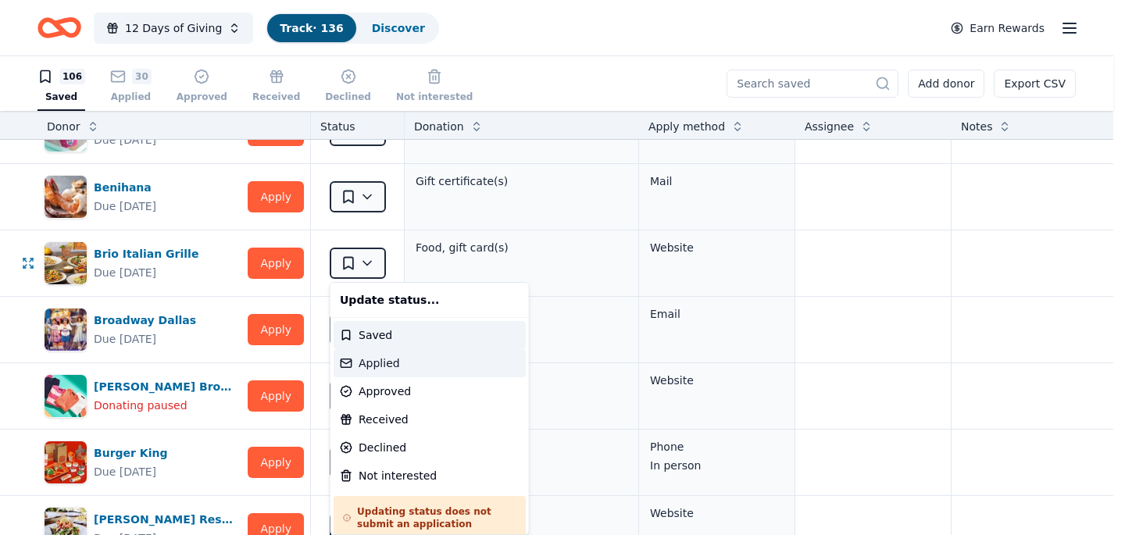
click at [376, 366] on div "Applied" at bounding box center [430, 363] width 192 height 28
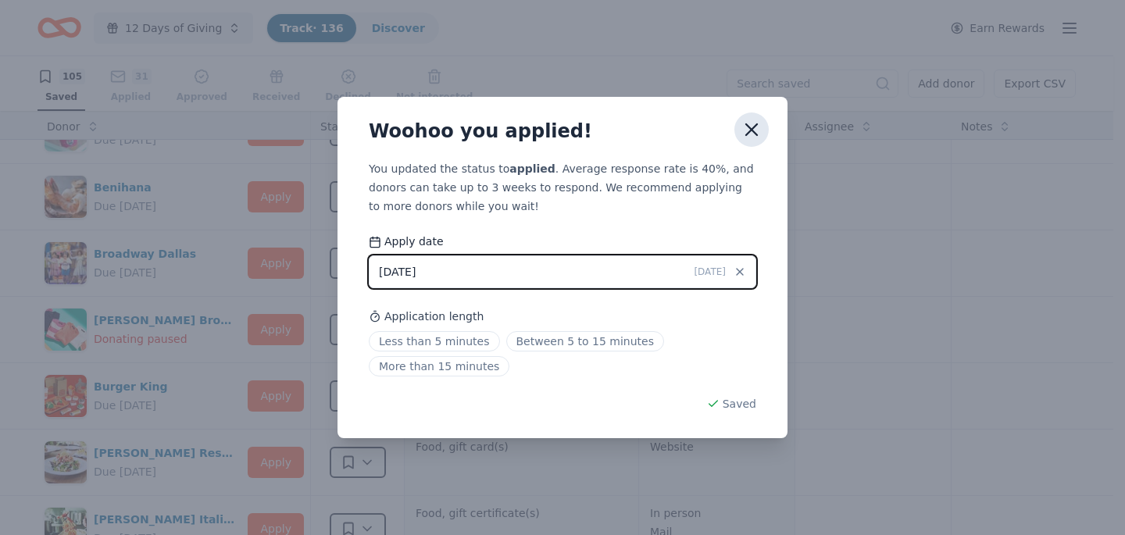
click at [757, 121] on icon "button" at bounding box center [752, 130] width 22 height 22
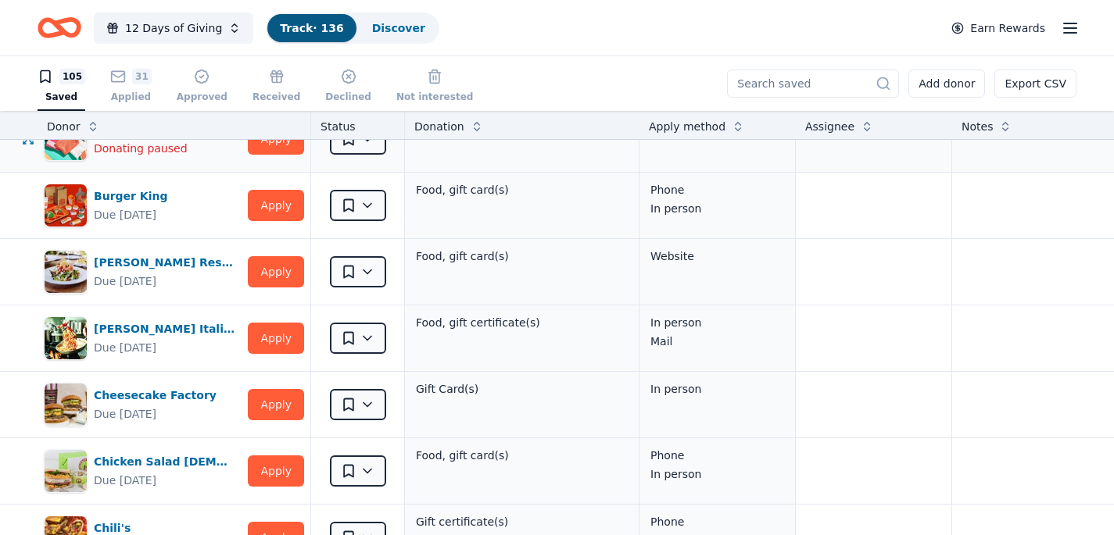
scroll to position [308, 0]
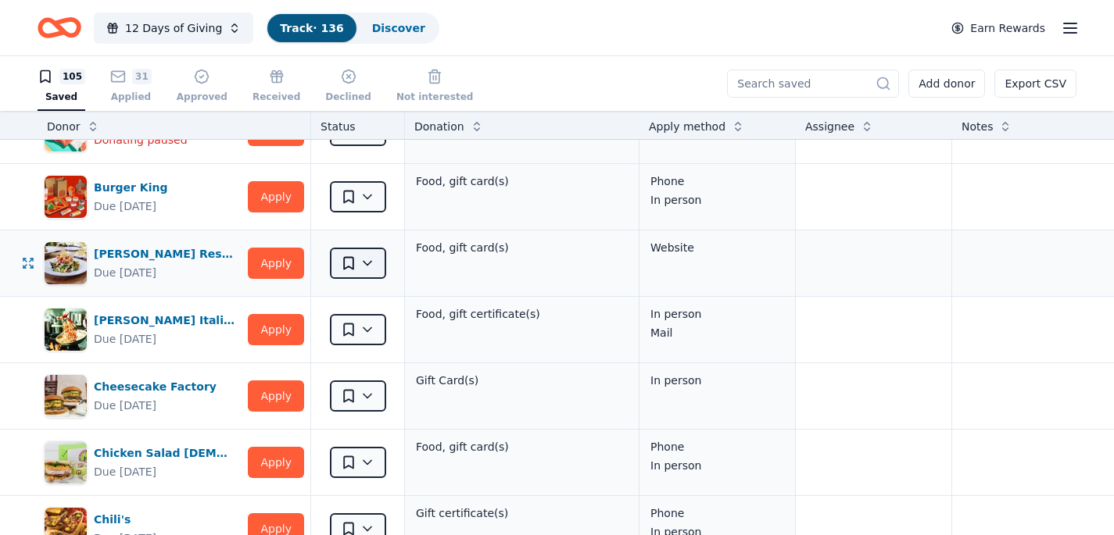
click at [367, 266] on html "12 Days of Giving Track · 136 Discover Earn Rewards 105 Saved 31 Applied Approv…" at bounding box center [557, 267] width 1114 height 535
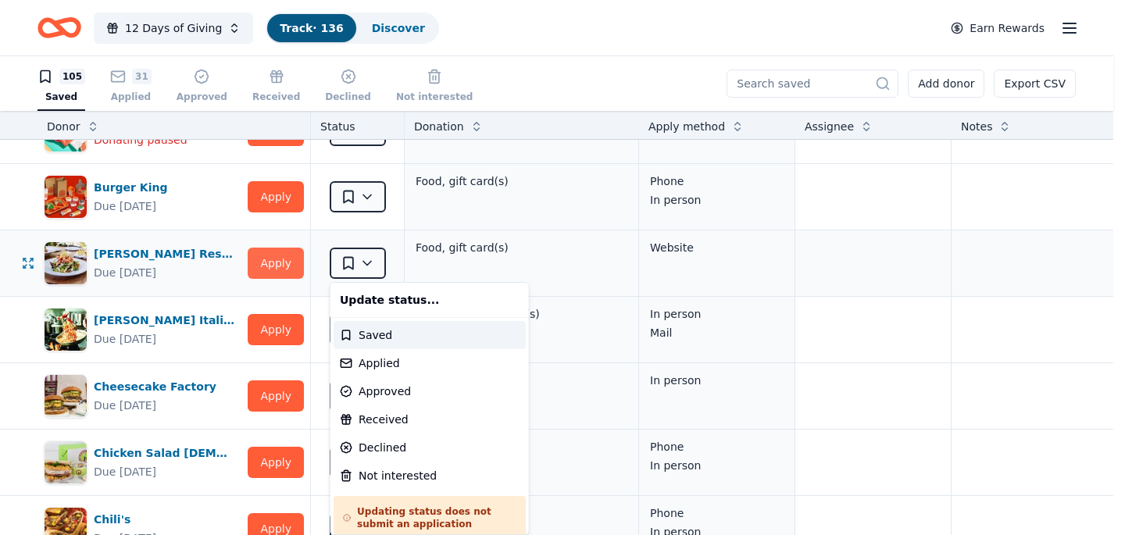
click at [288, 259] on html "12 Days of Giving Track · 136 Discover Earn Rewards 105 Saved 31 Applied Approv…" at bounding box center [562, 267] width 1125 height 535
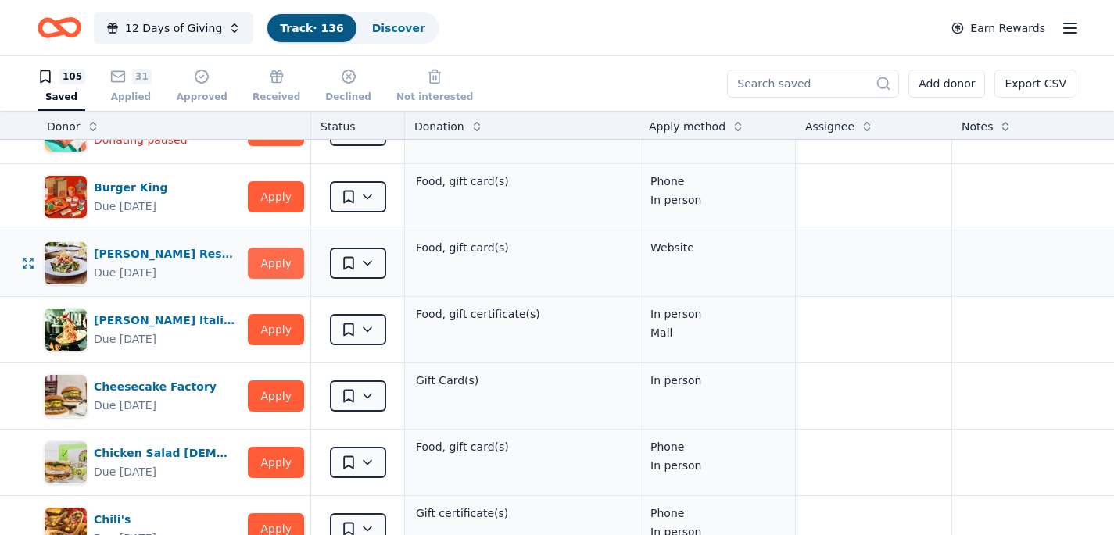
click at [288, 259] on button "Apply" at bounding box center [276, 263] width 56 height 31
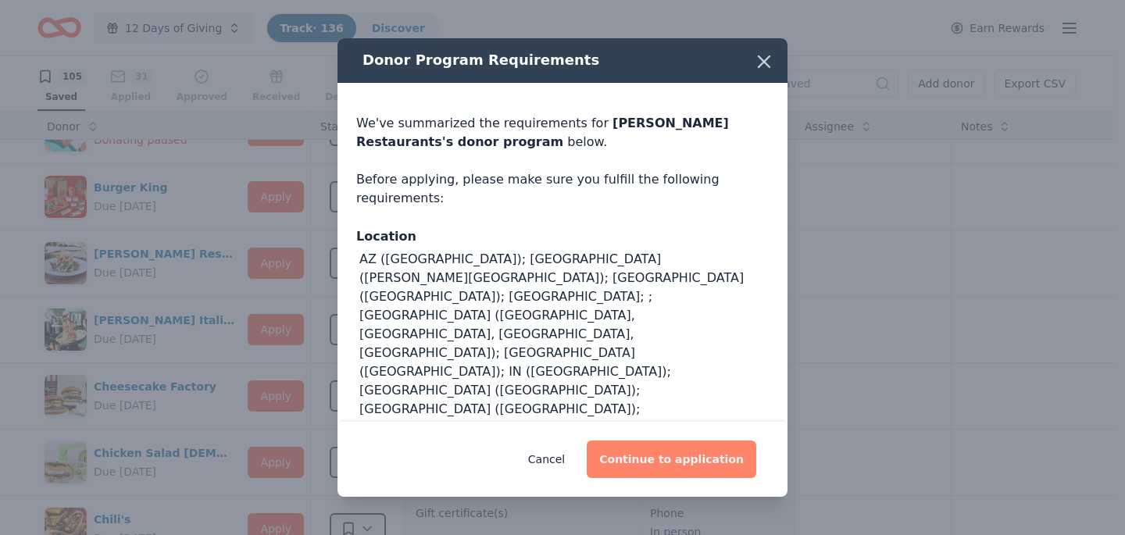
click at [683, 465] on button "Continue to application" at bounding box center [672, 460] width 170 height 38
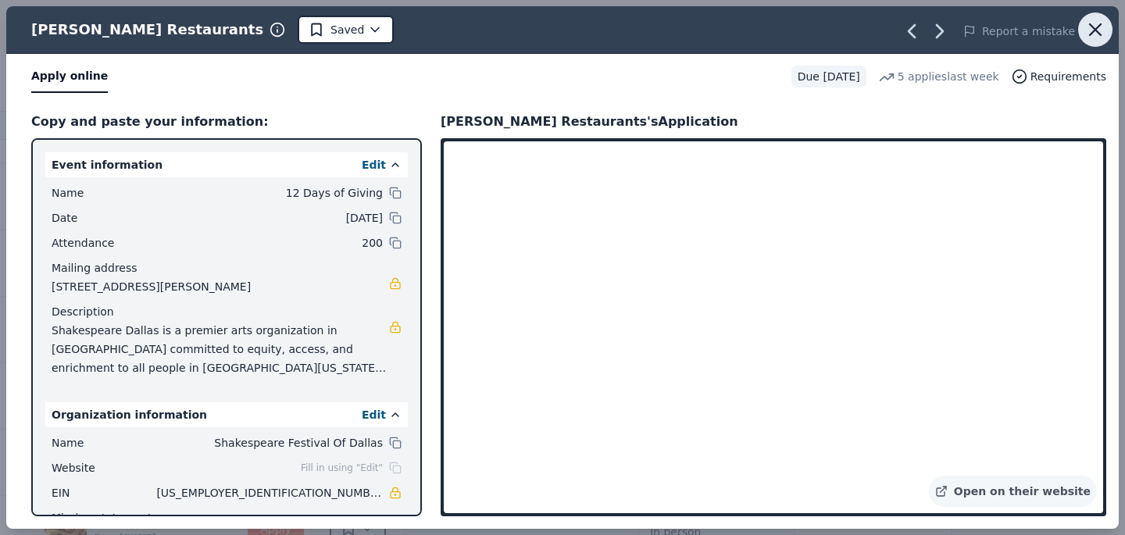
click at [1095, 30] on icon "button" at bounding box center [1095, 29] width 11 height 11
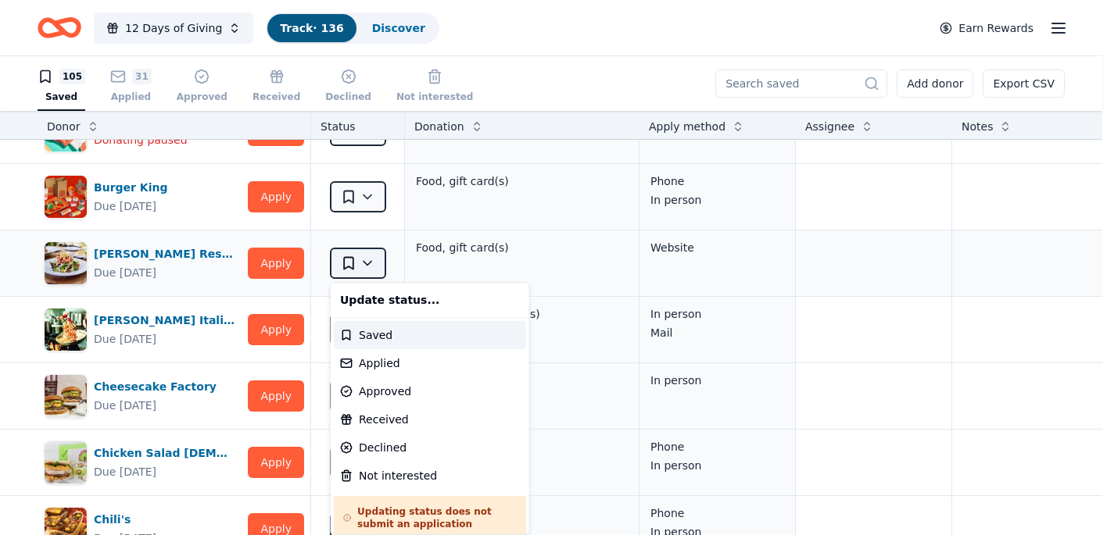
click at [369, 267] on html "12 Days of Giving Track · 136 Discover Earn Rewards 105 Saved 31 Applied Approv…" at bounding box center [557, 267] width 1114 height 535
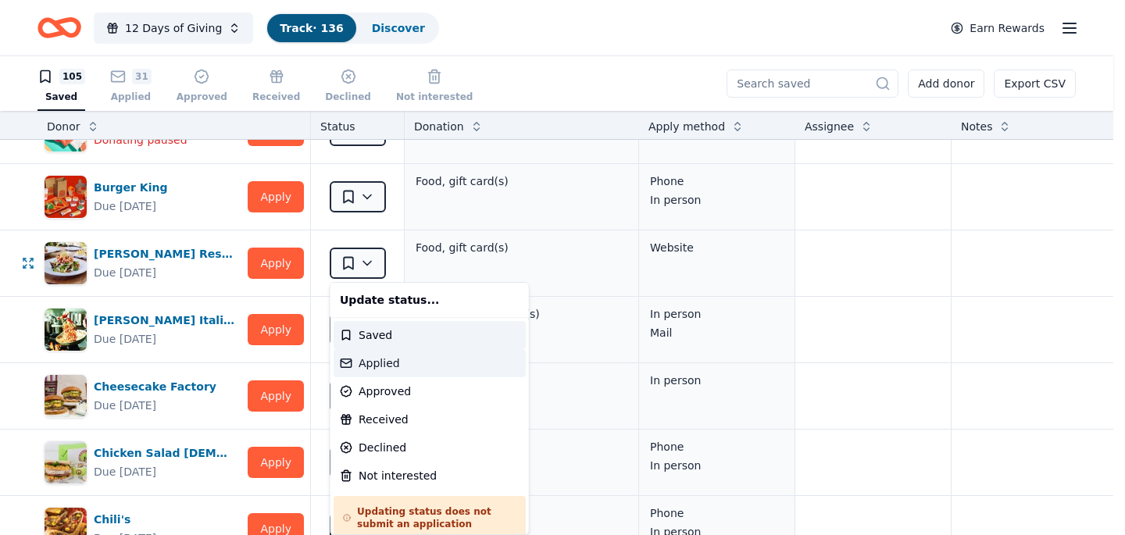
click at [371, 365] on div "Applied" at bounding box center [430, 363] width 192 height 28
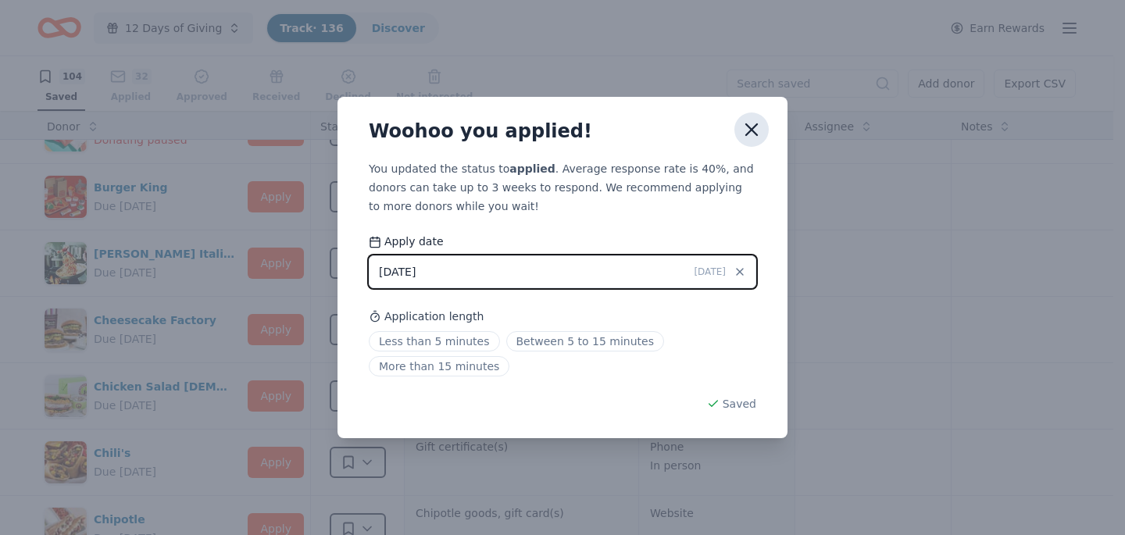
click at [754, 125] on icon "button" at bounding box center [751, 129] width 11 height 11
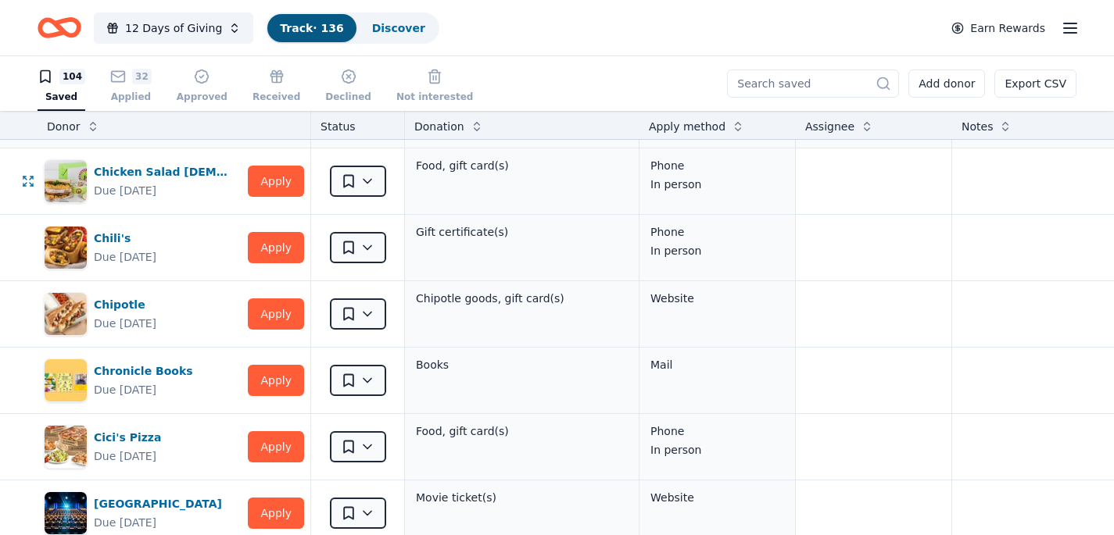
scroll to position [526, 0]
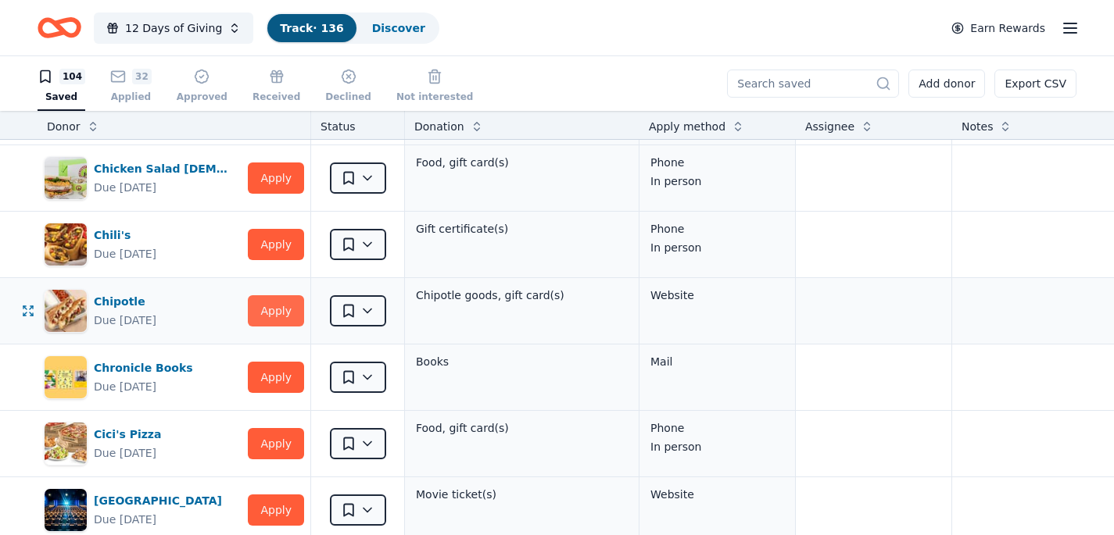
click at [266, 311] on button "Apply" at bounding box center [276, 310] width 56 height 31
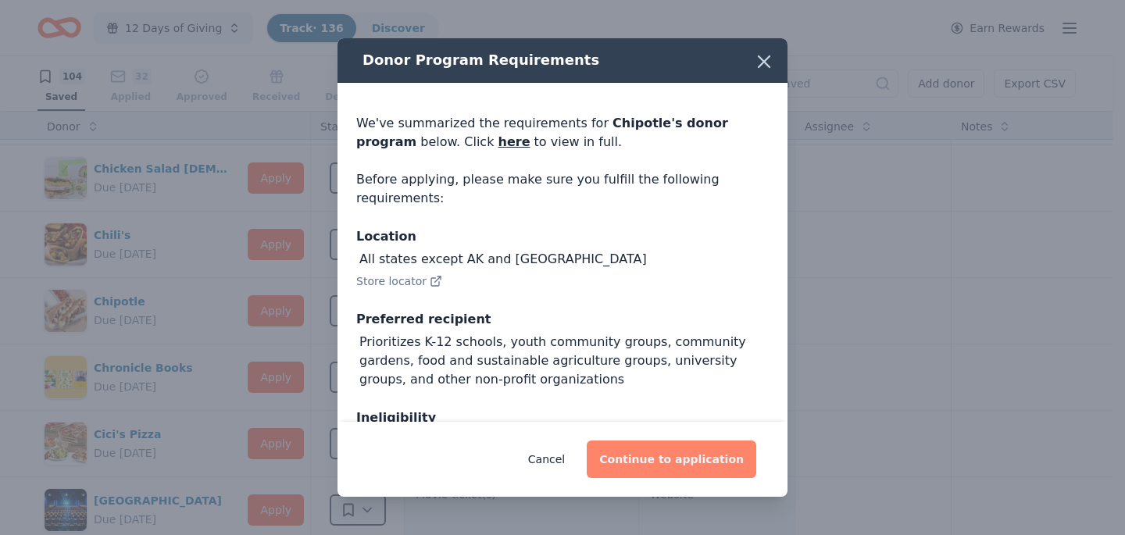
click at [658, 465] on button "Continue to application" at bounding box center [672, 460] width 170 height 38
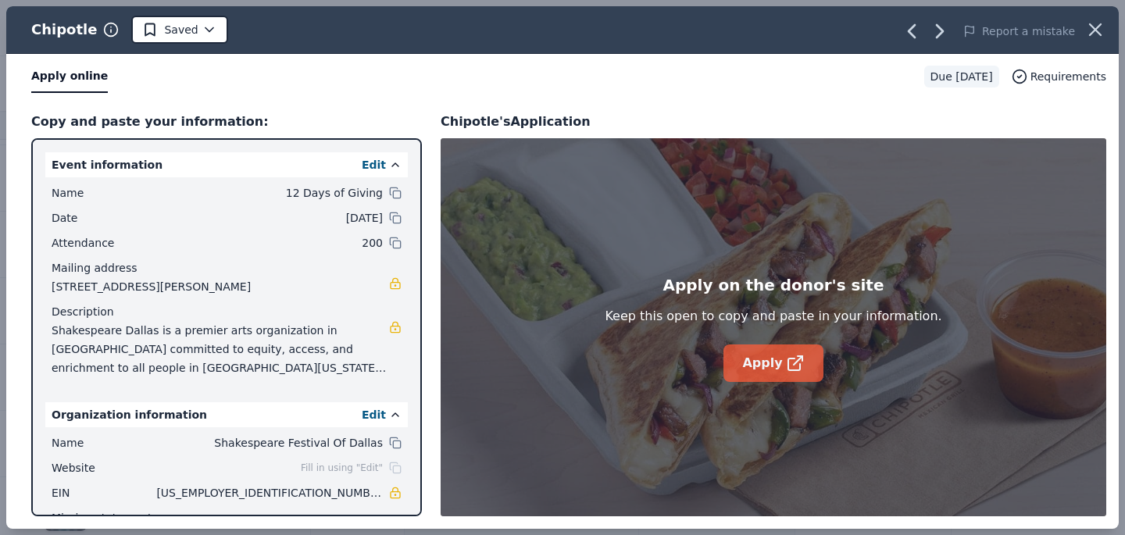
click at [796, 356] on icon at bounding box center [795, 363] width 19 height 19
click at [1092, 30] on icon "button" at bounding box center [1096, 30] width 22 height 22
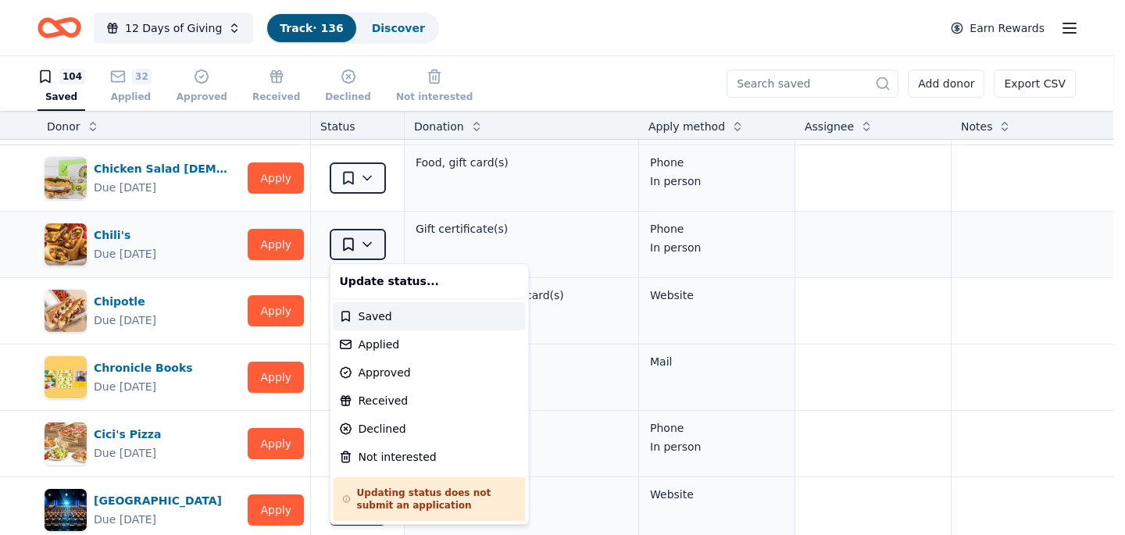
click at [362, 248] on html "12 Days of Giving Track · 136 Discover Earn Rewards 104 Saved 32 Applied Approv…" at bounding box center [562, 267] width 1125 height 535
click at [417, 431] on div "Declined" at bounding box center [430, 429] width 192 height 28
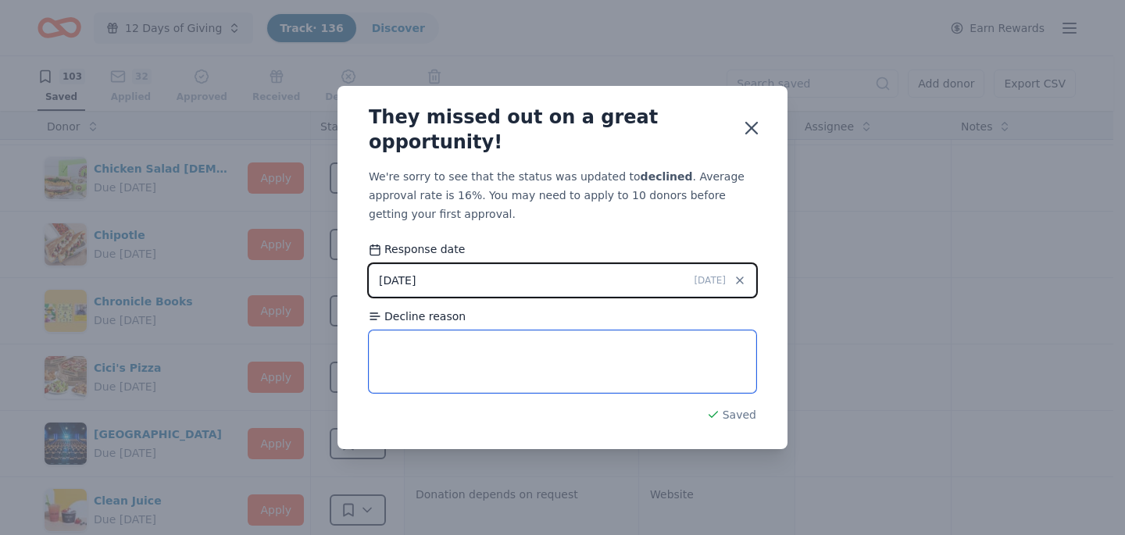
click at [456, 373] on textarea at bounding box center [563, 362] width 388 height 63
type textarea "no longer accepting donation requests for 2025"
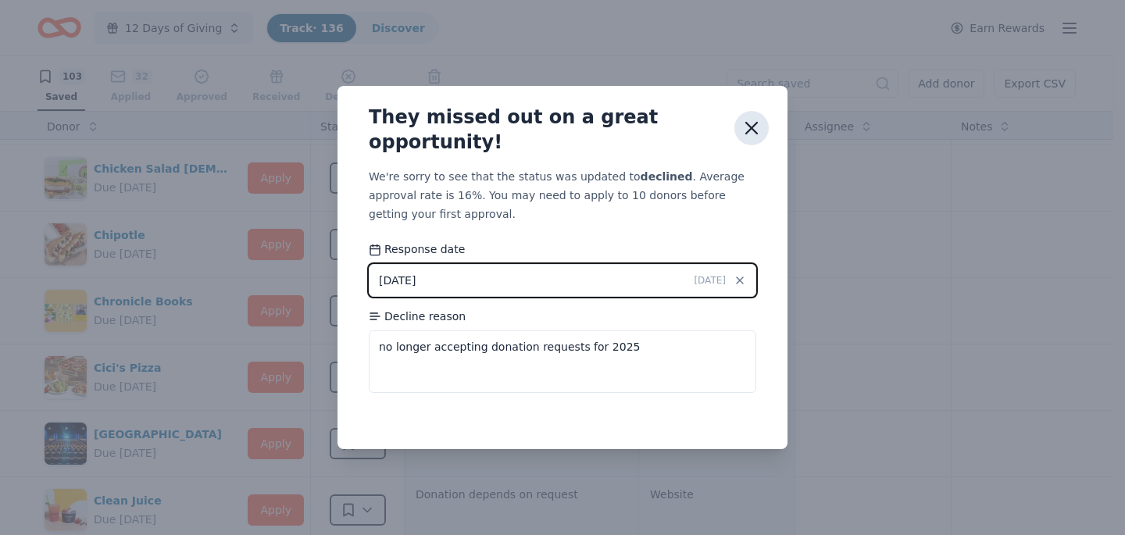
click at [750, 135] on icon "button" at bounding box center [752, 128] width 22 height 22
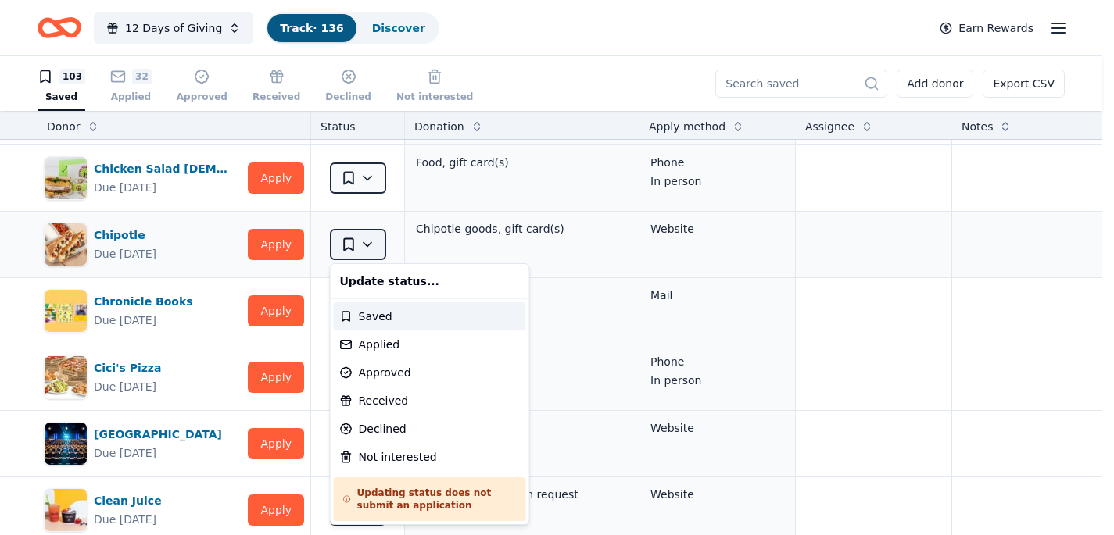
click at [366, 245] on html "12 Days of Giving Track · 136 Discover Earn Rewards 103 Saved 32 Applied Approv…" at bounding box center [557, 267] width 1114 height 535
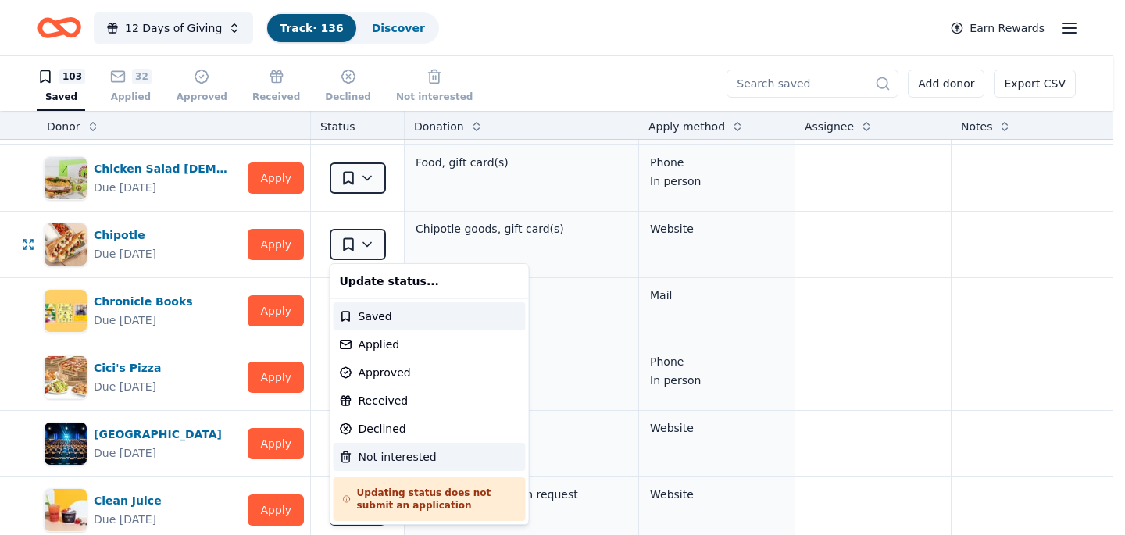
click at [387, 456] on div "Not interested" at bounding box center [430, 457] width 192 height 28
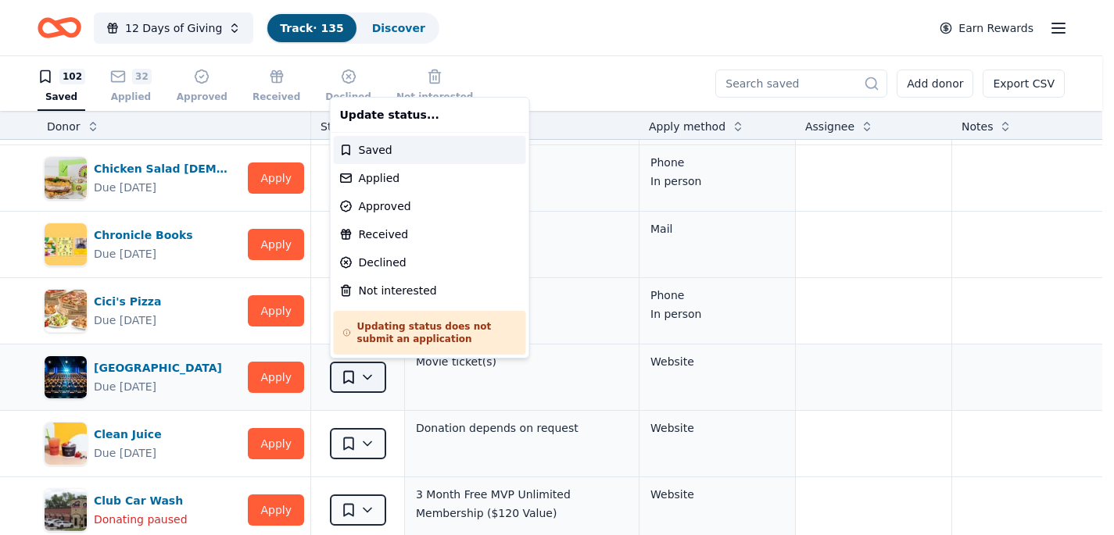
click at [365, 377] on html "12 Days of Giving Track · 135 Discover Earn Rewards 102 Saved 32 Applied Approv…" at bounding box center [557, 267] width 1114 height 535
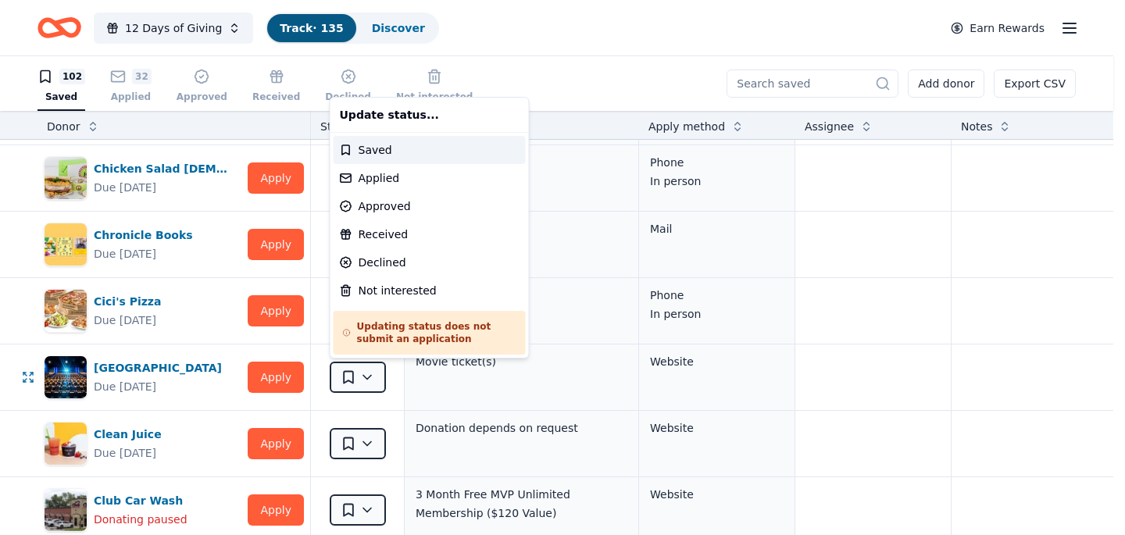
click at [287, 381] on html "12 Days of Giving Track · 135 Discover Earn Rewards 102 Saved 32 Applied Approv…" at bounding box center [562, 267] width 1125 height 535
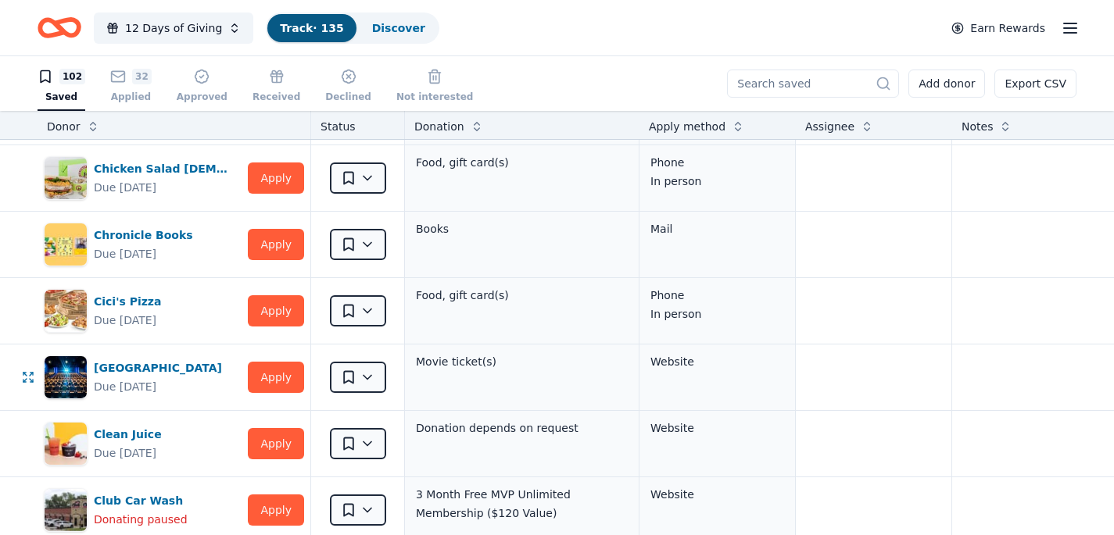
click at [287, 381] on button "Apply" at bounding box center [276, 377] width 56 height 31
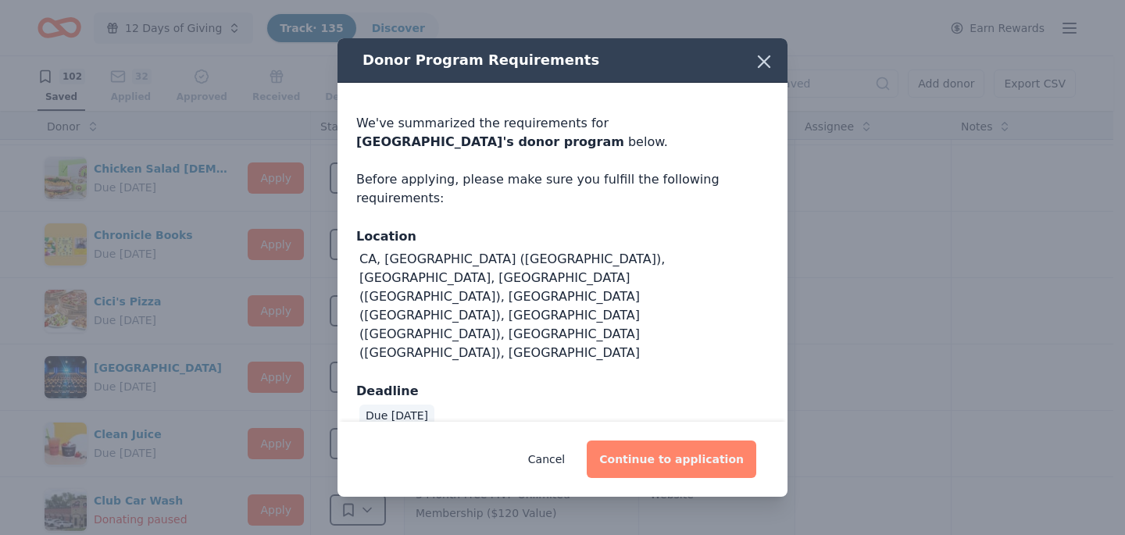
click at [650, 441] on button "Continue to application" at bounding box center [672, 460] width 170 height 38
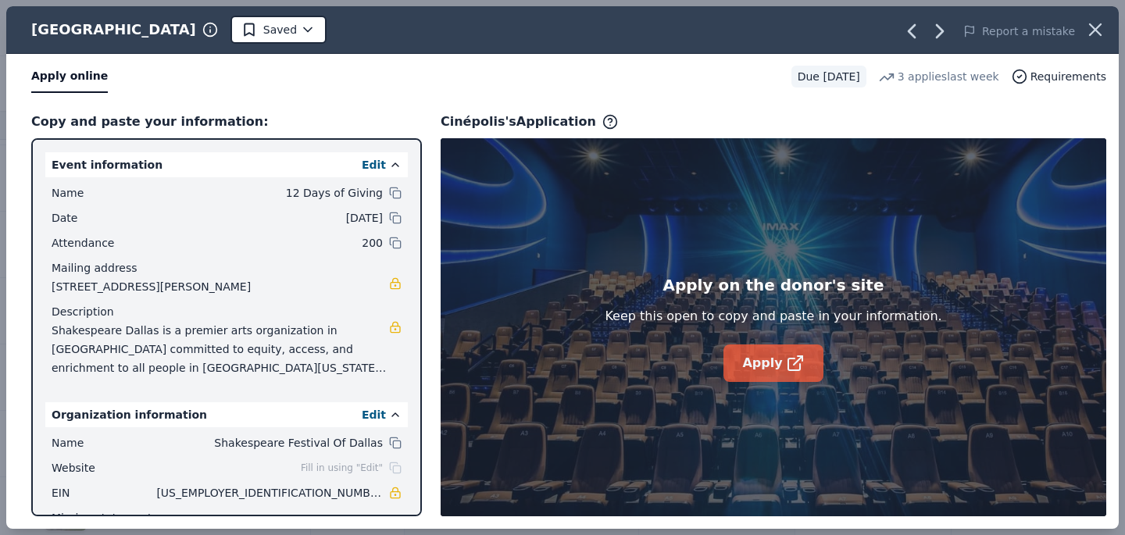
click at [768, 371] on link "Apply" at bounding box center [773, 364] width 99 height 38
click at [1099, 29] on icon "button" at bounding box center [1096, 30] width 22 height 22
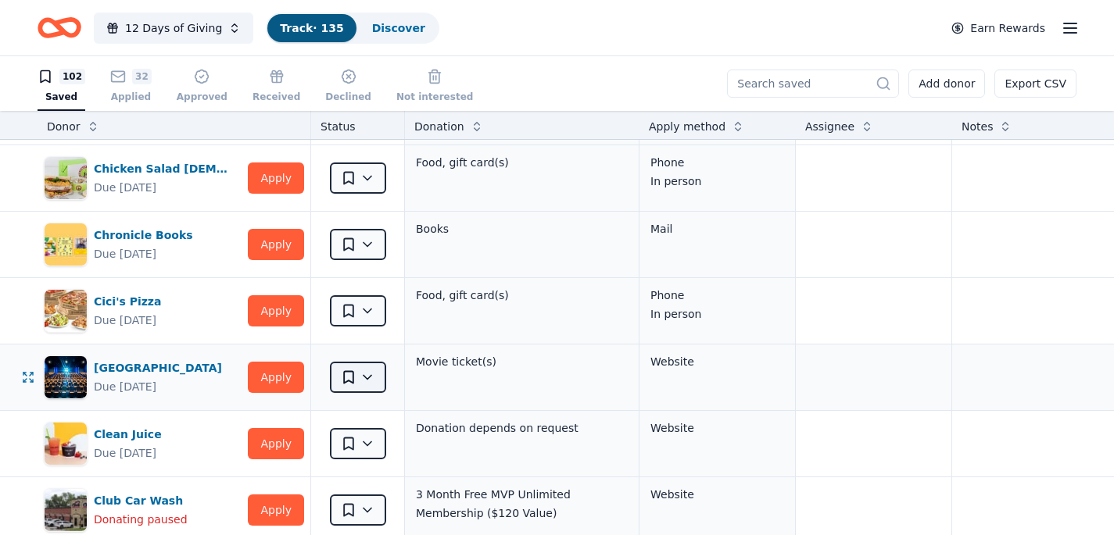
click at [372, 380] on html "12 Days of Giving Track · 135 Discover Earn Rewards 102 Saved 32 Applied Approv…" at bounding box center [557, 267] width 1114 height 535
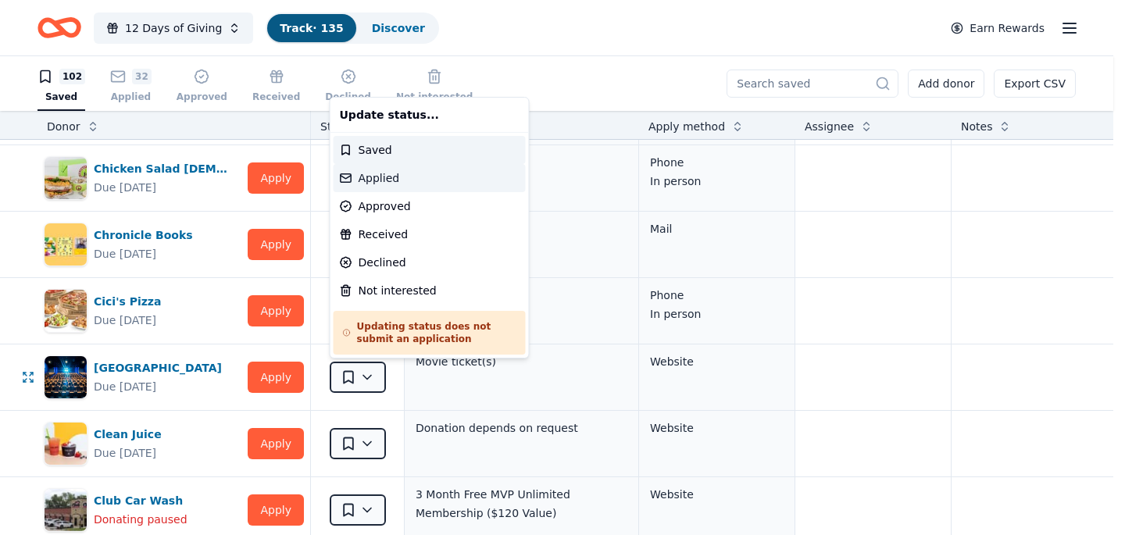
click at [404, 181] on div "Applied" at bounding box center [430, 178] width 192 height 28
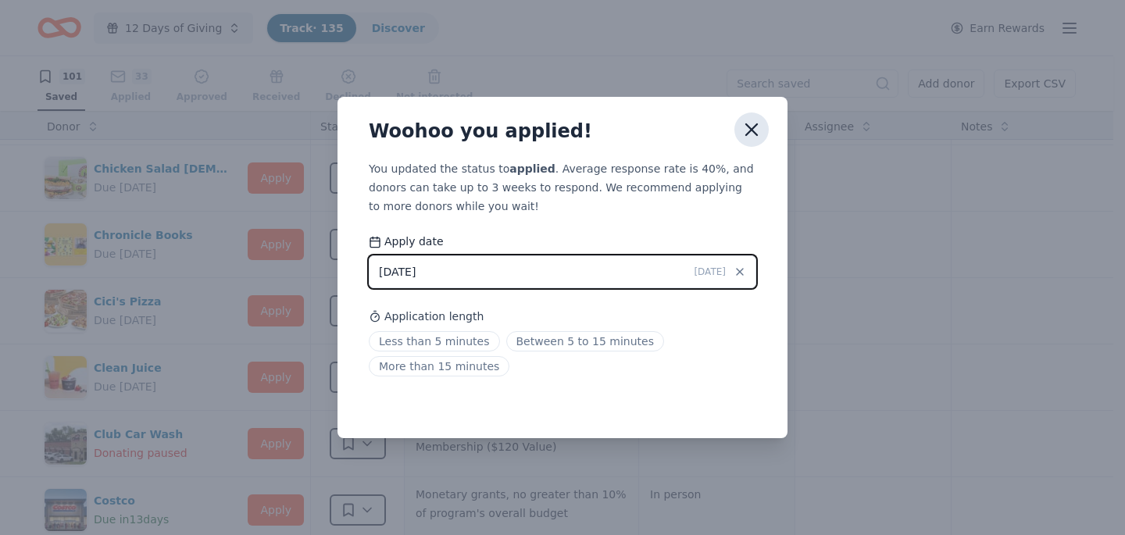
click at [751, 128] on icon "button" at bounding box center [751, 129] width 11 height 11
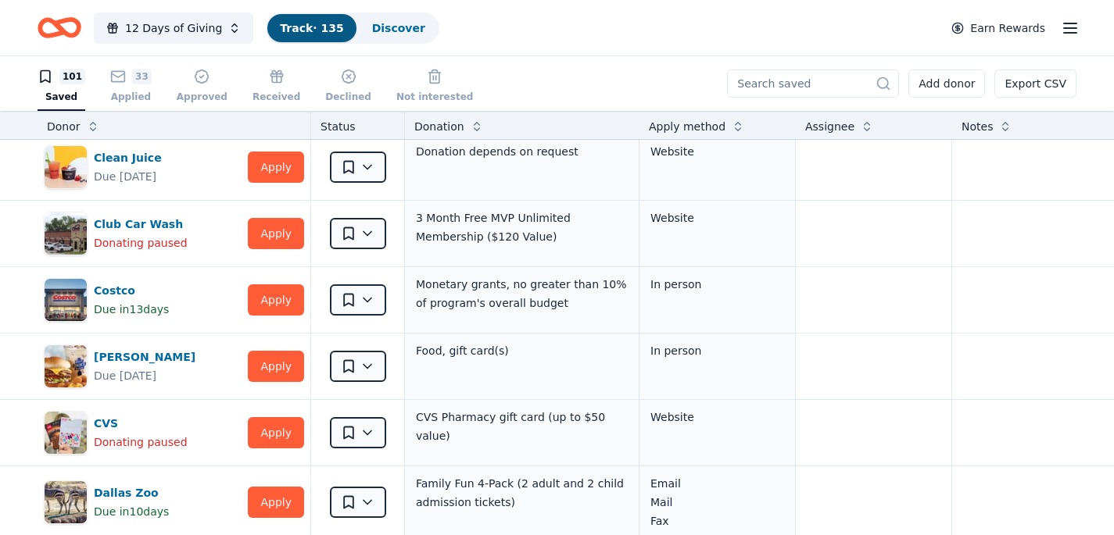
scroll to position [741, 0]
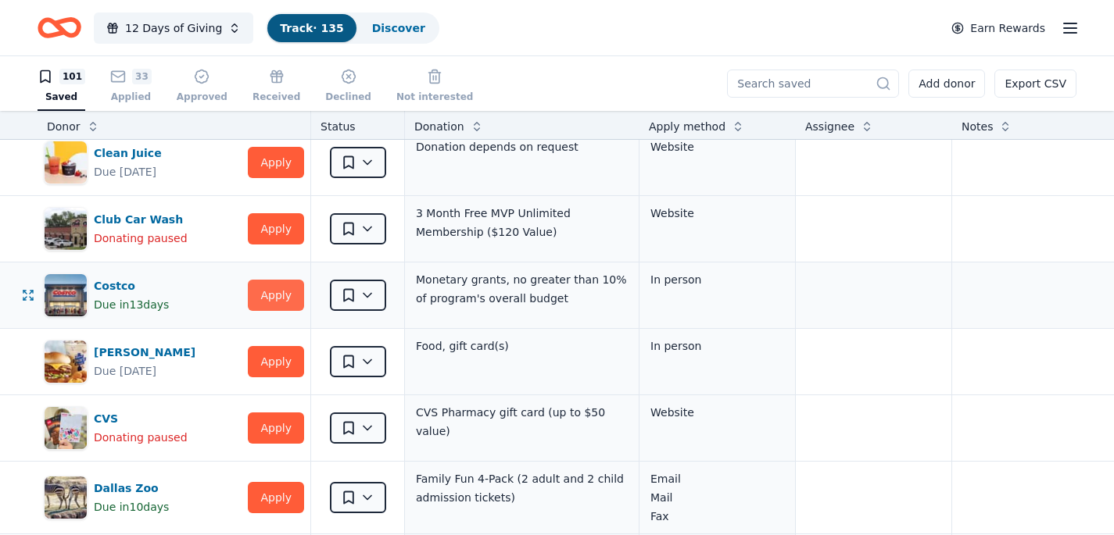
click at [274, 295] on button "Apply" at bounding box center [276, 295] width 56 height 31
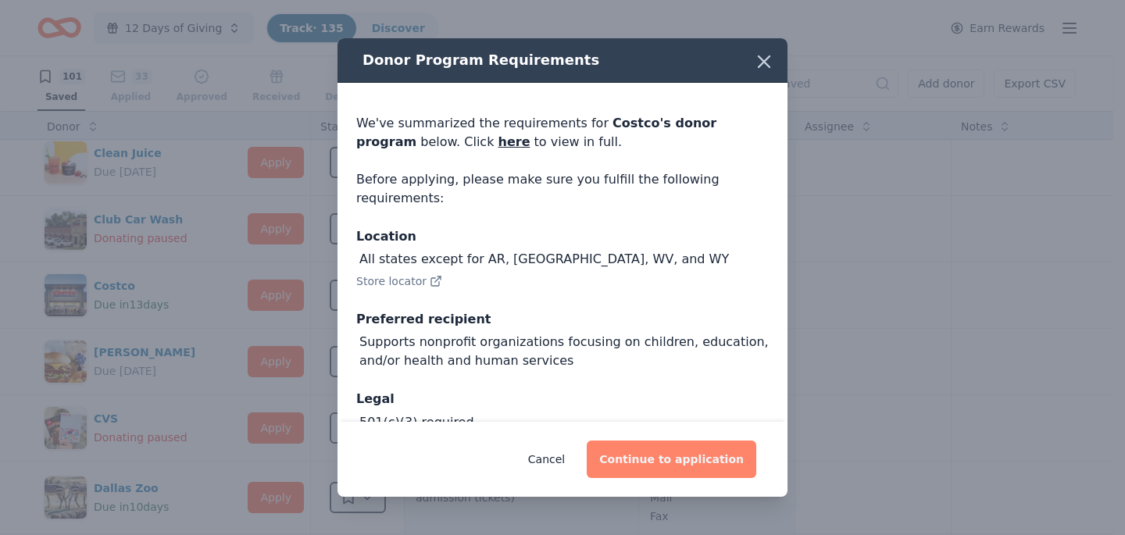
click at [667, 459] on button "Continue to application" at bounding box center [672, 460] width 170 height 38
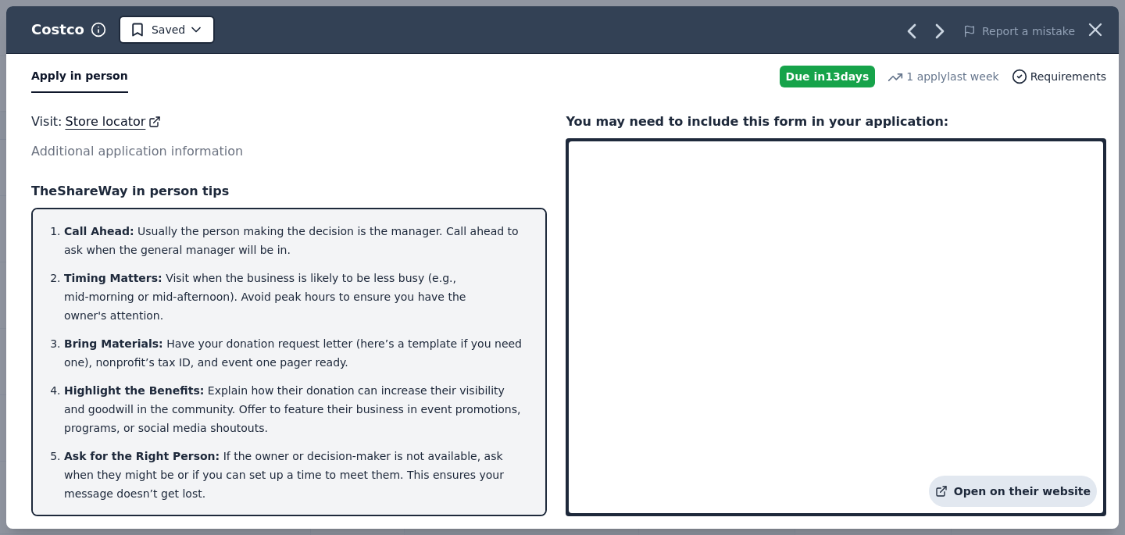
click at [1067, 487] on link "Open on their website" at bounding box center [1013, 491] width 168 height 31
click at [1099, 27] on icon "button" at bounding box center [1096, 30] width 22 height 22
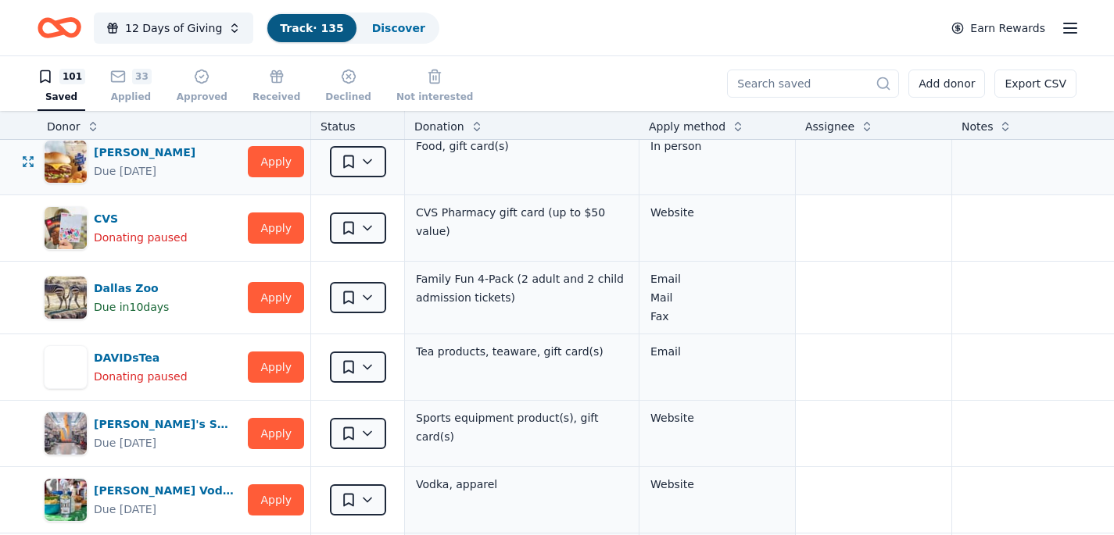
scroll to position [939, 0]
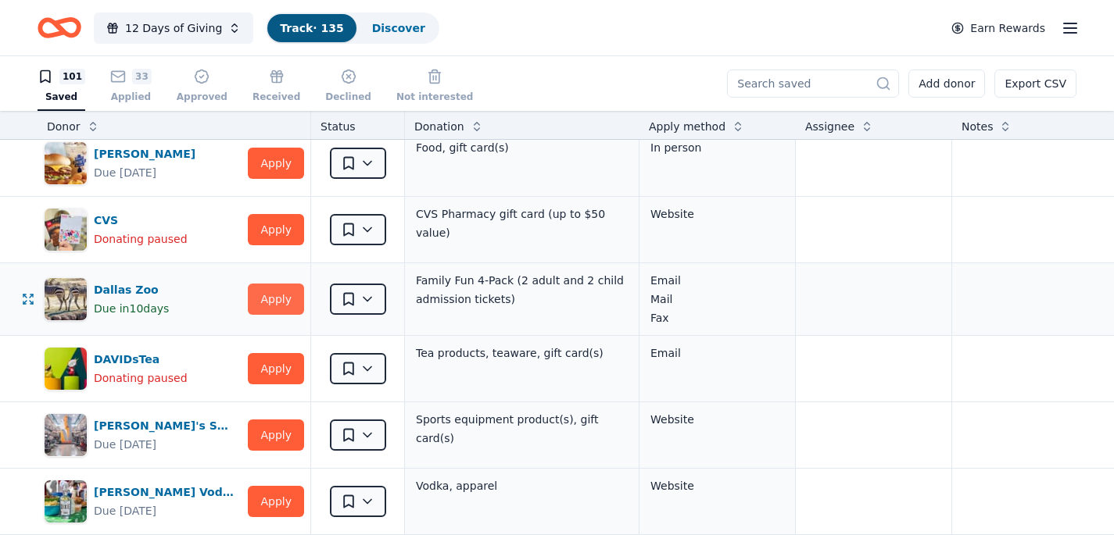
click at [267, 299] on button "Apply" at bounding box center [276, 299] width 56 height 31
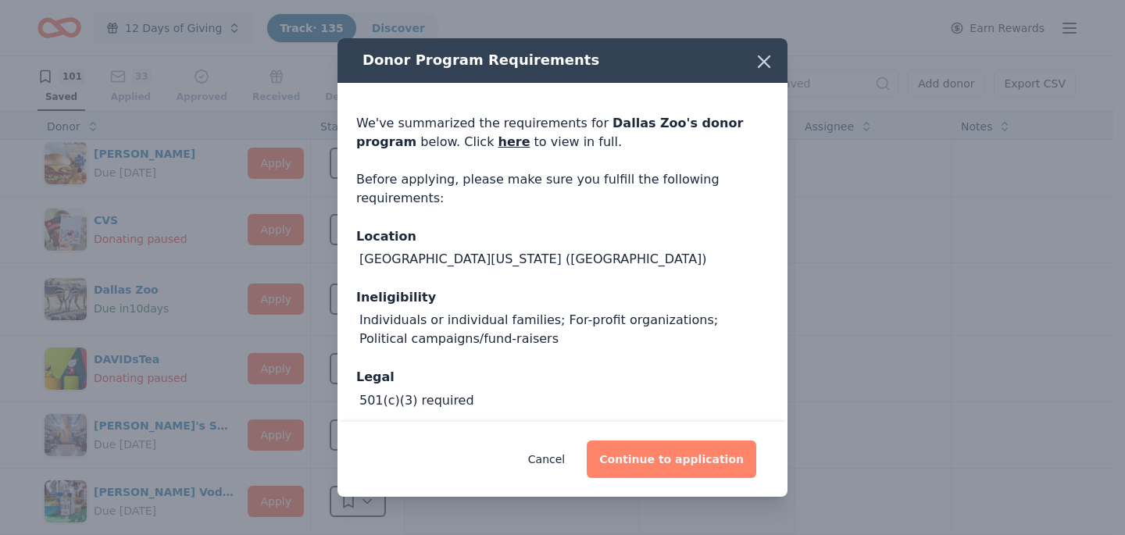
click at [639, 455] on button "Continue to application" at bounding box center [672, 460] width 170 height 38
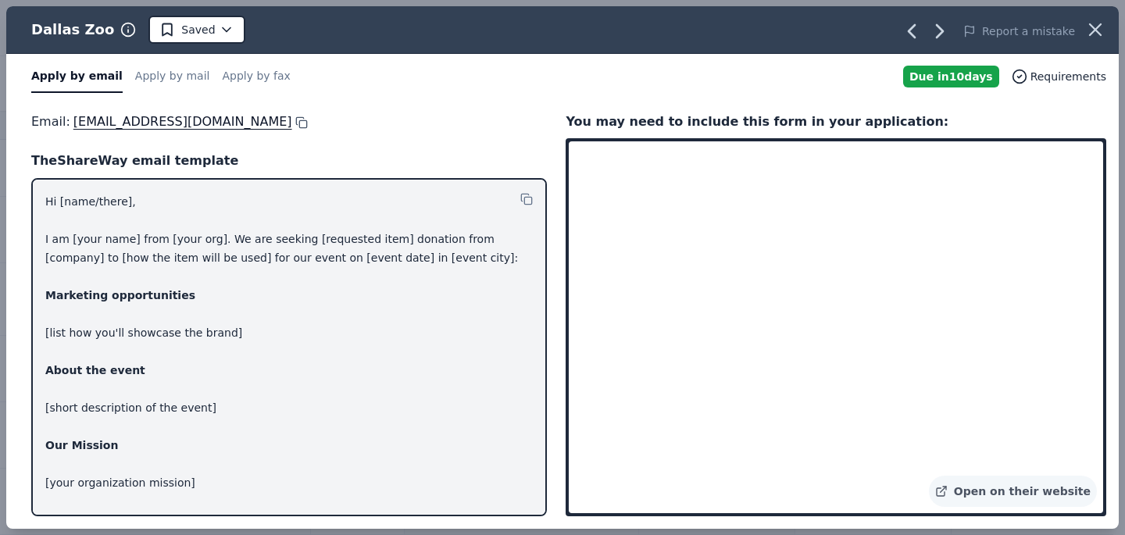
click at [308, 123] on button at bounding box center [300, 122] width 16 height 13
click at [1093, 32] on icon "button" at bounding box center [1095, 29] width 11 height 11
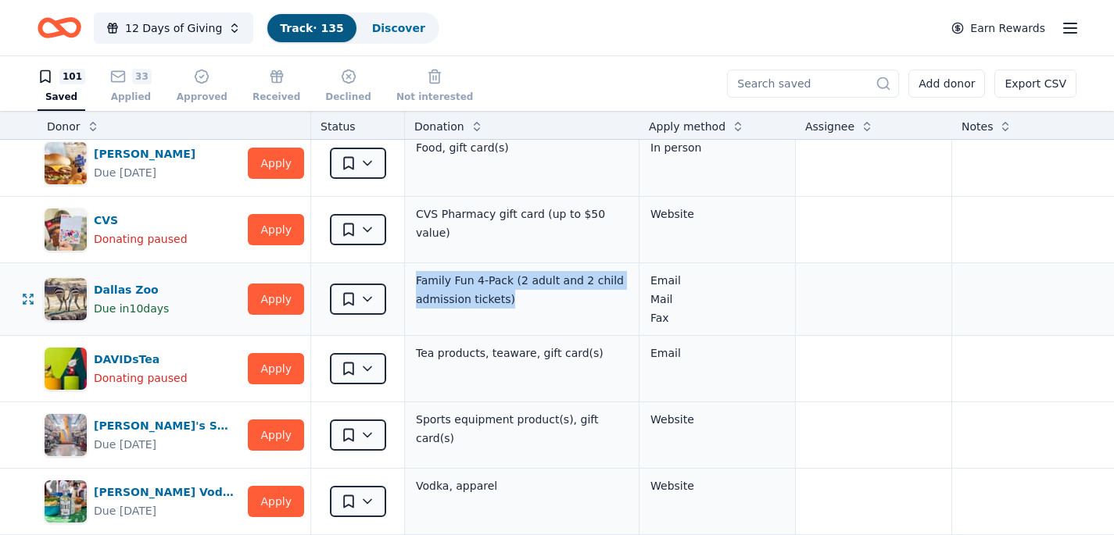
drag, startPoint x: 417, startPoint y: 277, endPoint x: 528, endPoint y: 303, distance: 114.9
click at [530, 303] on div "Family Fun 4-Pack (2 adult and 2 child admission tickets)" at bounding box center [521, 290] width 215 height 41
copy div "Family Fun 4-Pack (2 adult and 2 child admission tickets)"
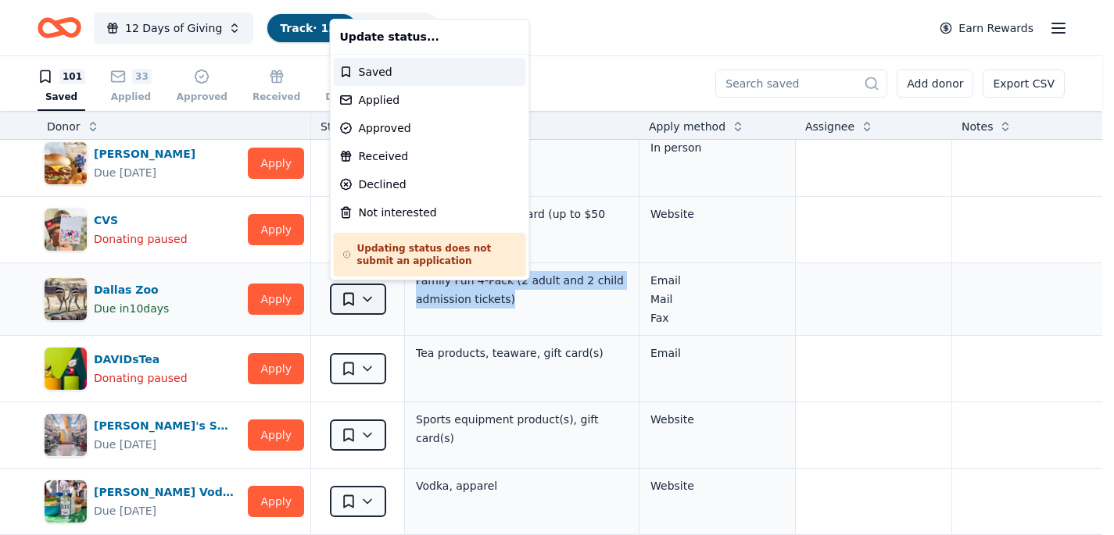
click at [367, 298] on html "12 Days of Giving Track · 135 Discover Earn Rewards 101 Saved 33 Applied Approv…" at bounding box center [557, 267] width 1114 height 535
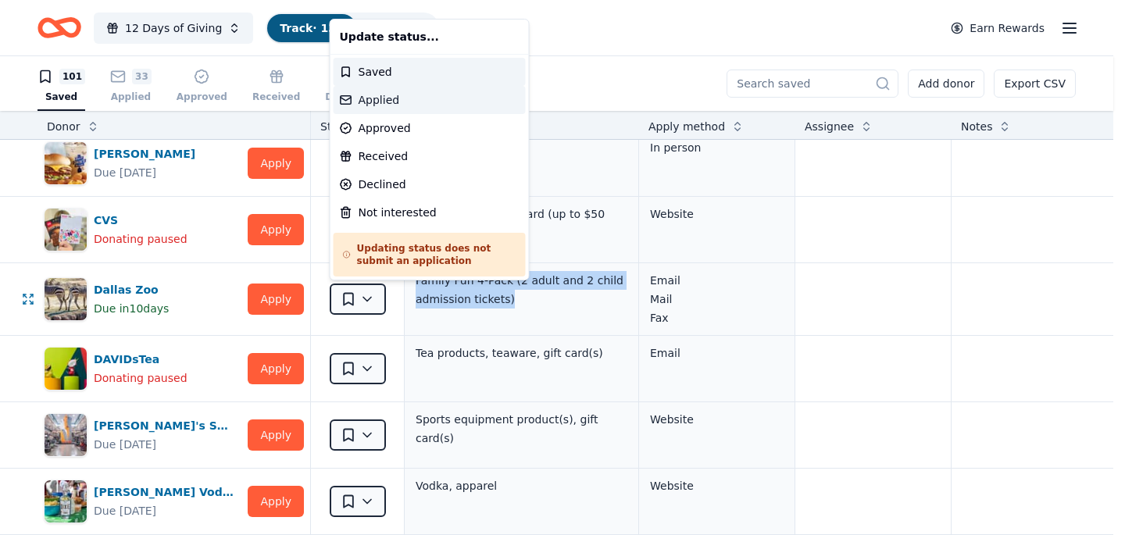
click at [424, 101] on div "Applied" at bounding box center [430, 100] width 192 height 28
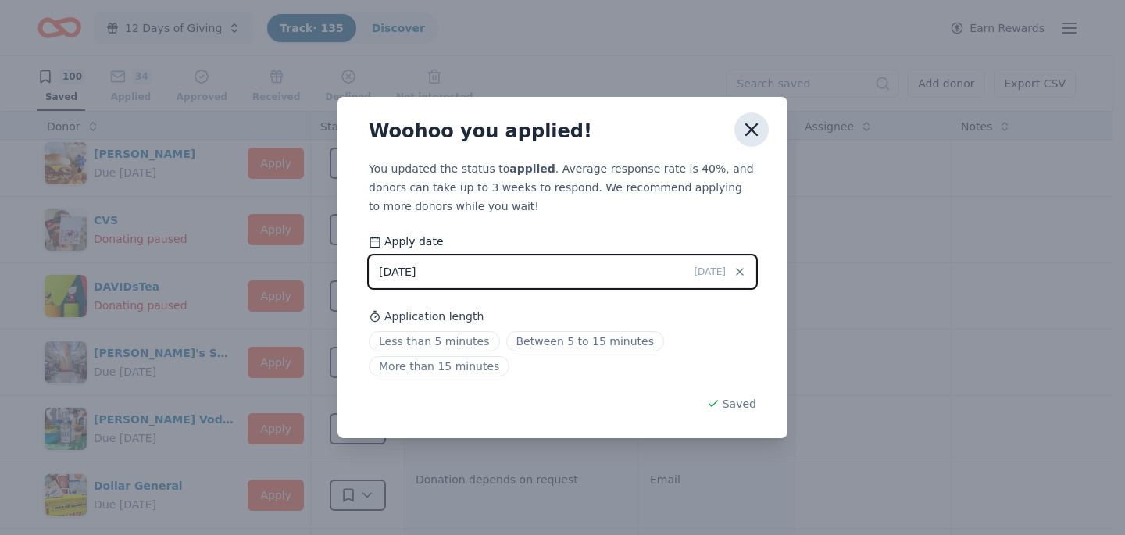
click at [754, 130] on icon "button" at bounding box center [752, 130] width 22 height 22
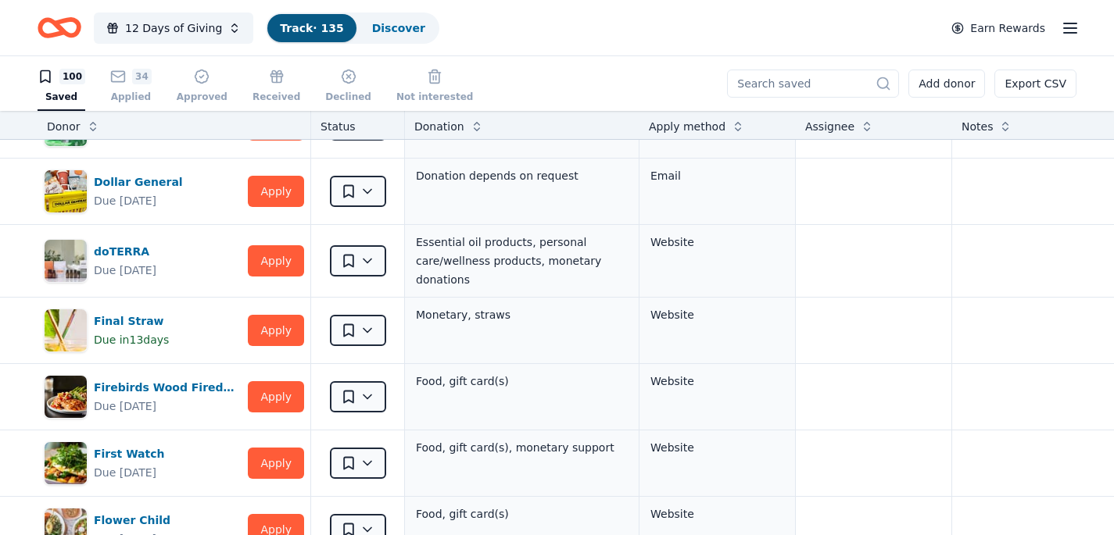
scroll to position [1248, 0]
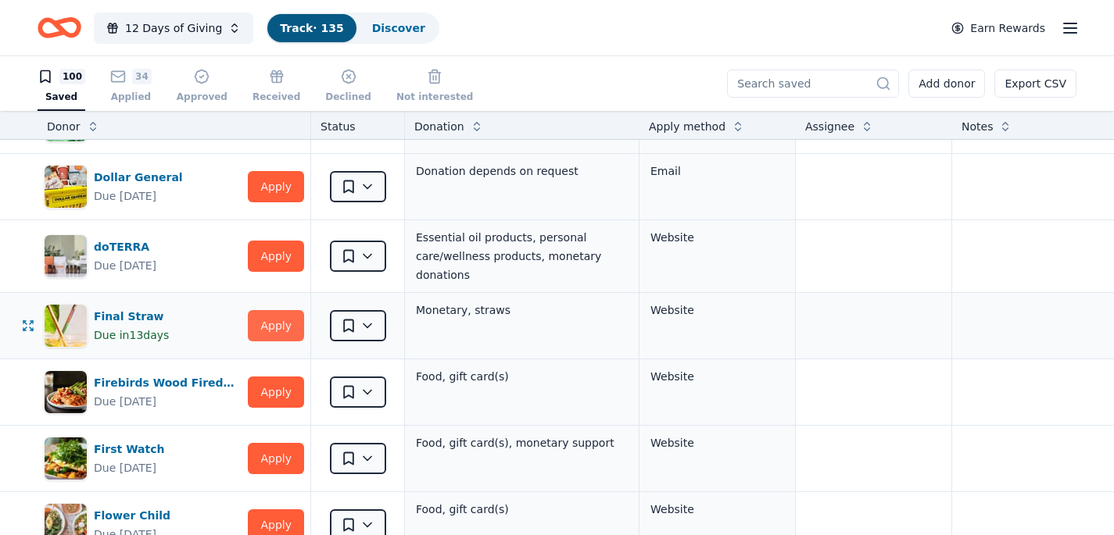
click at [282, 326] on button "Apply" at bounding box center [276, 325] width 56 height 31
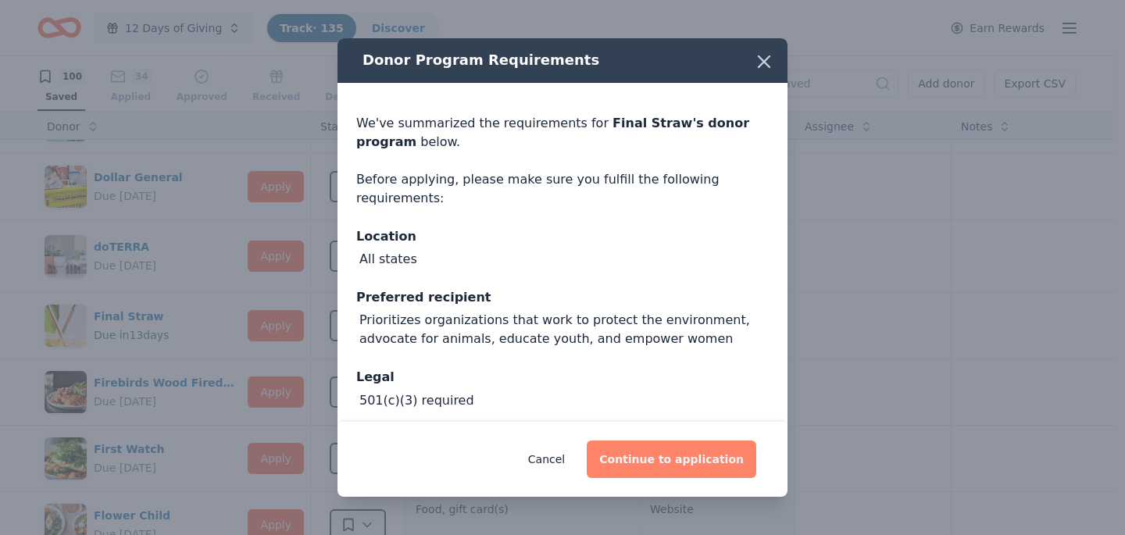
click at [657, 452] on button "Continue to application" at bounding box center [672, 460] width 170 height 38
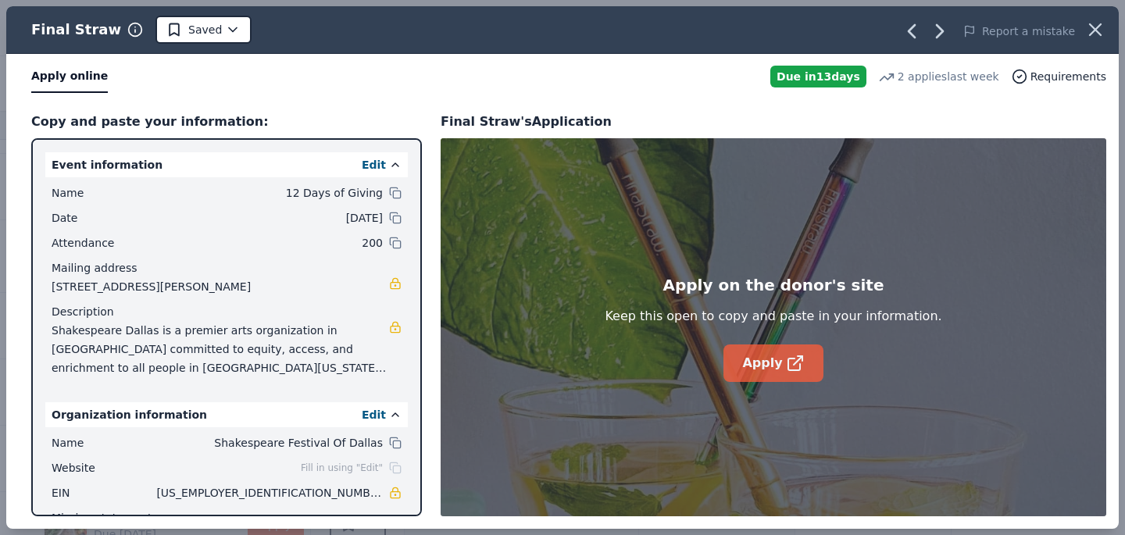
click at [764, 365] on link "Apply" at bounding box center [773, 364] width 99 height 38
click at [1097, 31] on icon "button" at bounding box center [1095, 29] width 11 height 11
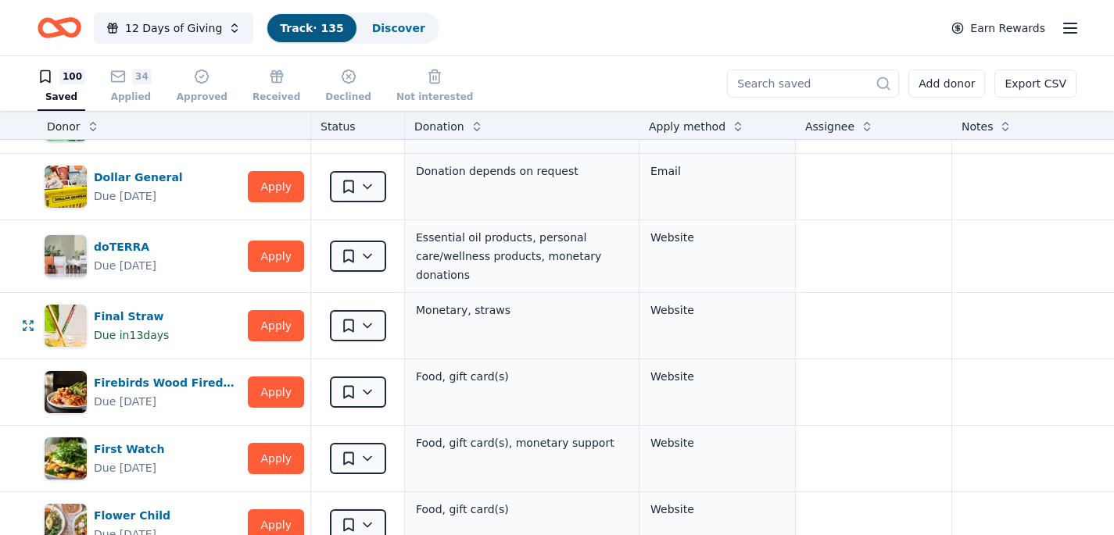
click at [361, 323] on html "12 Days of Giving Track · 135 Discover Earn Rewards 100 Saved 34 Applied Approv…" at bounding box center [557, 267] width 1114 height 535
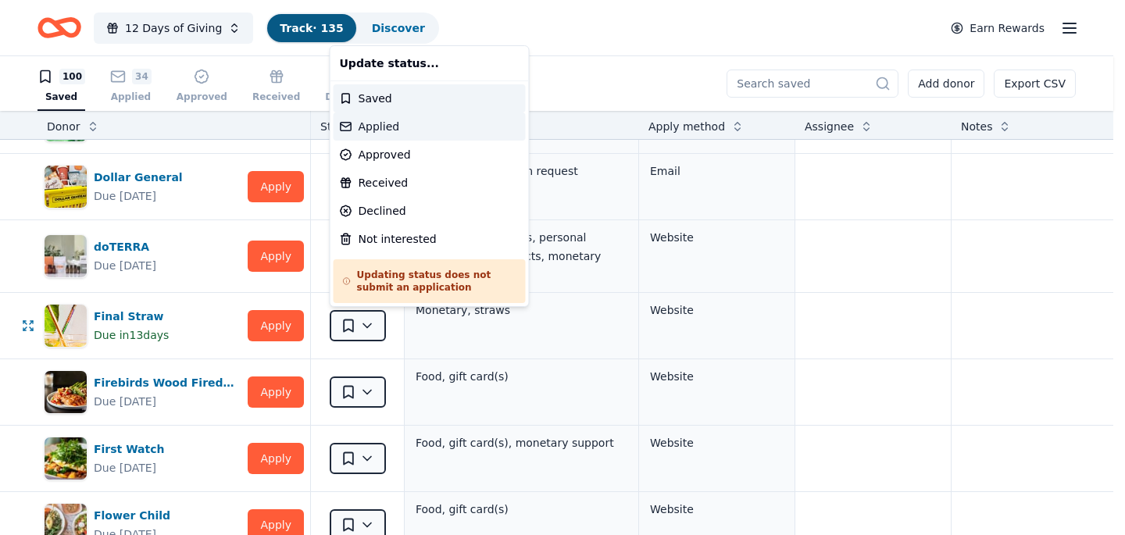
click at [426, 123] on div "Applied" at bounding box center [430, 127] width 192 height 28
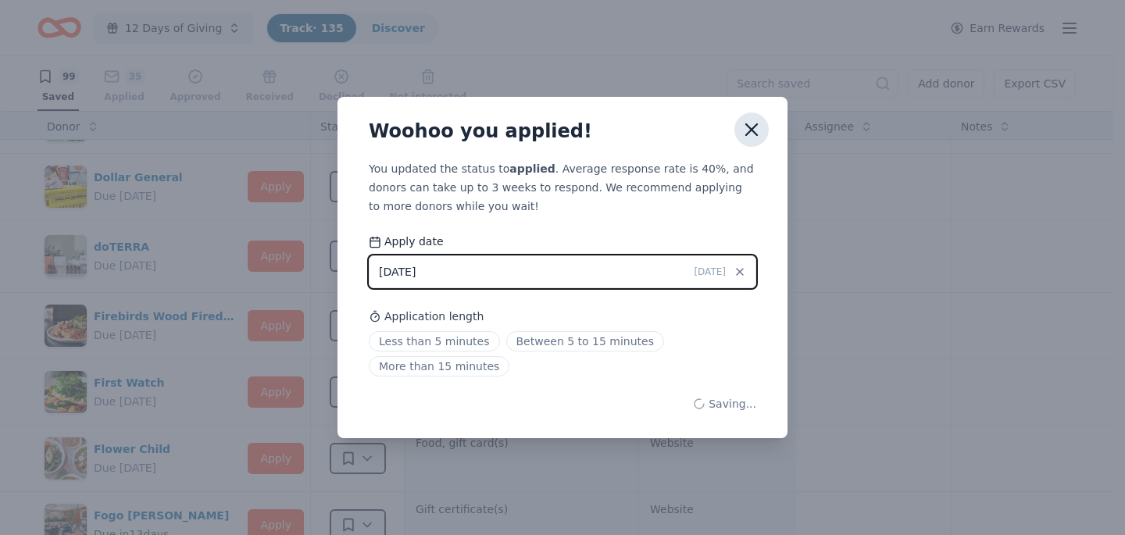
click at [757, 127] on icon "button" at bounding box center [752, 130] width 22 height 22
